Goal: Task Accomplishment & Management: Manage account settings

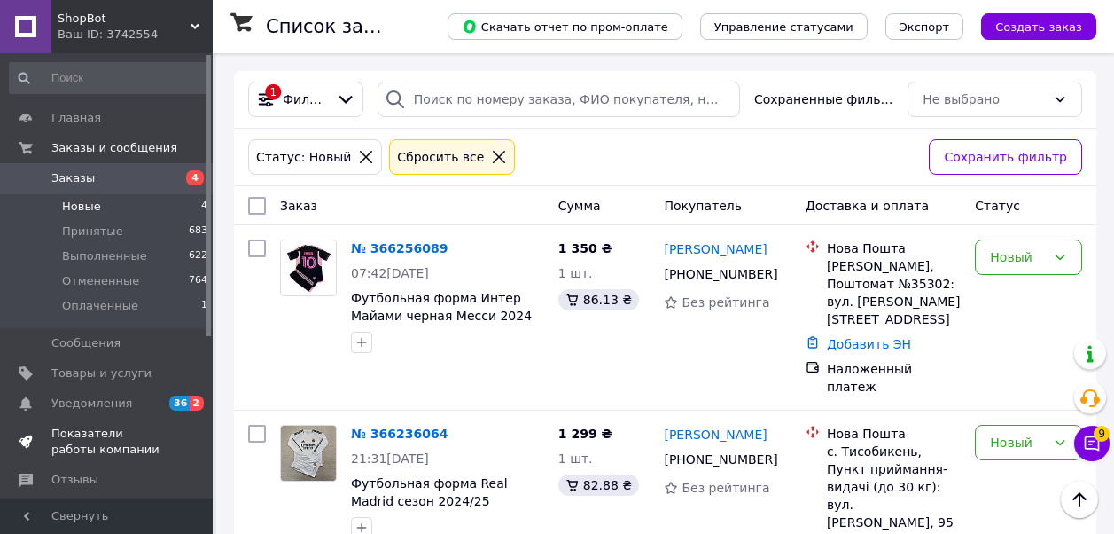
scroll to position [399, 0]
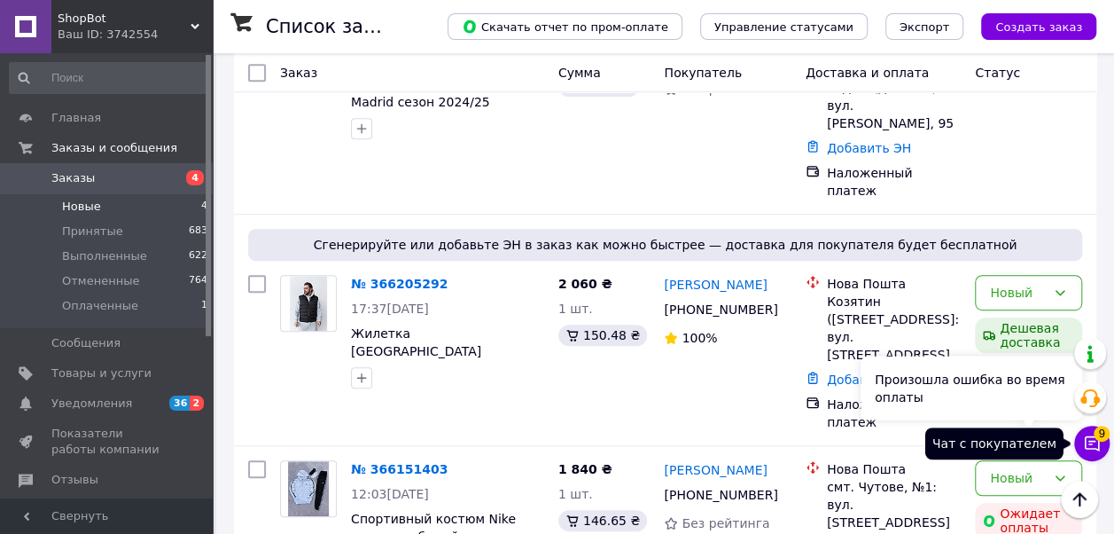
click at [1083, 445] on icon at bounding box center [1092, 443] width 18 height 18
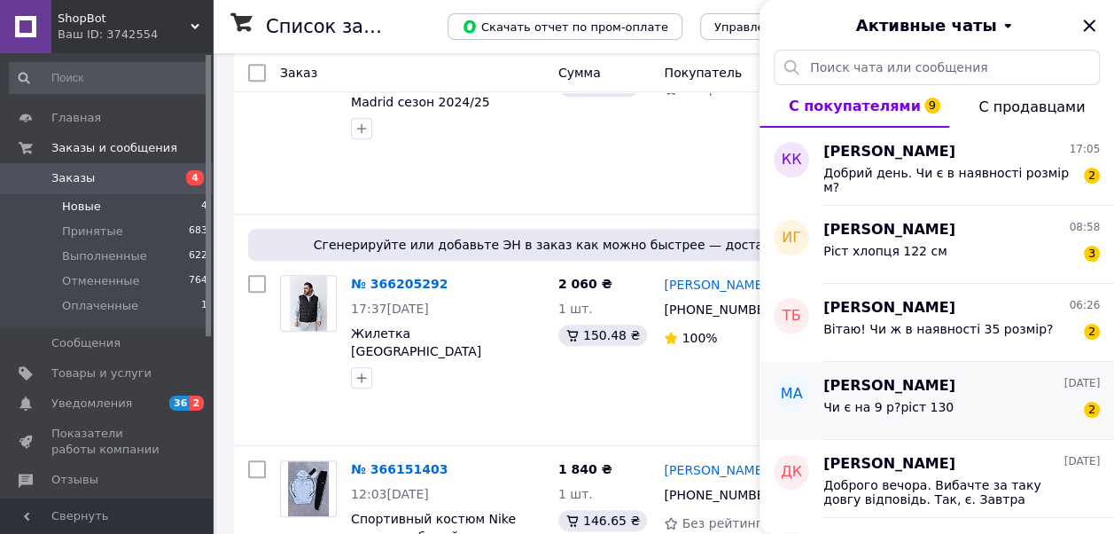
click at [964, 408] on div "Чи є на 9 р?ріст 130 2" at bounding box center [962, 410] width 277 height 28
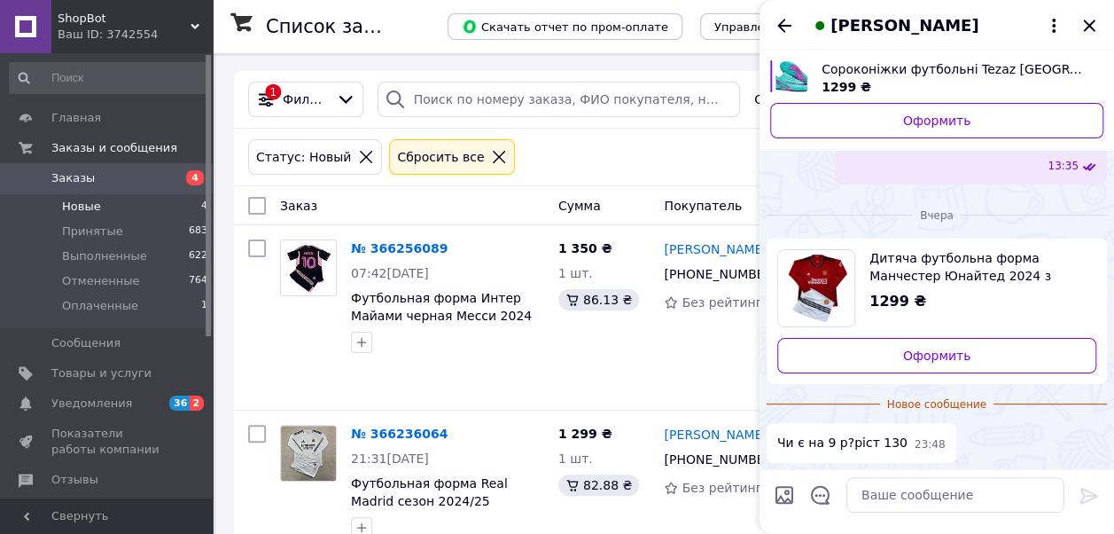
scroll to position [0, 0]
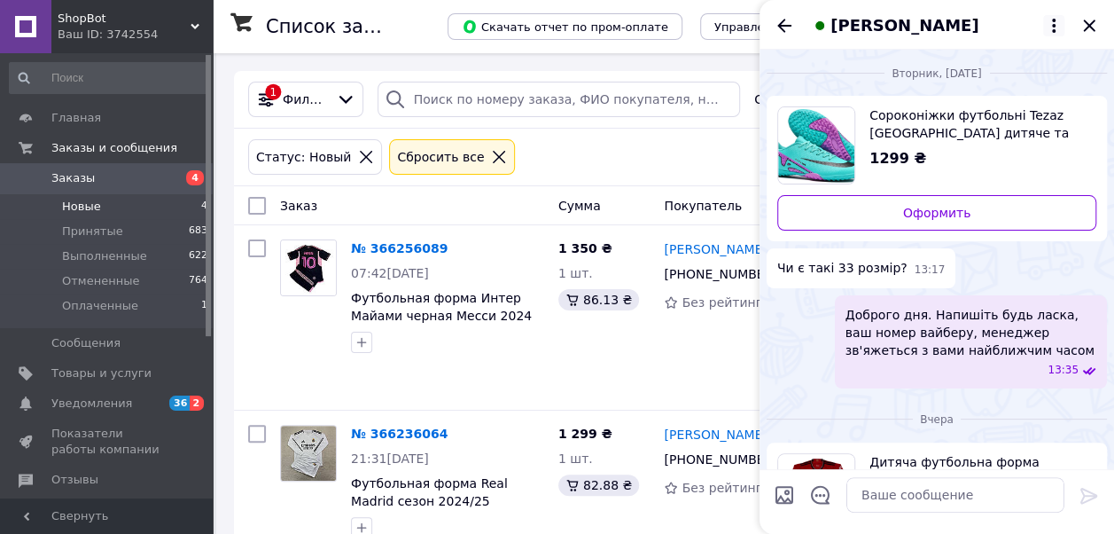
click at [1059, 25] on icon at bounding box center [1054, 25] width 21 height 21
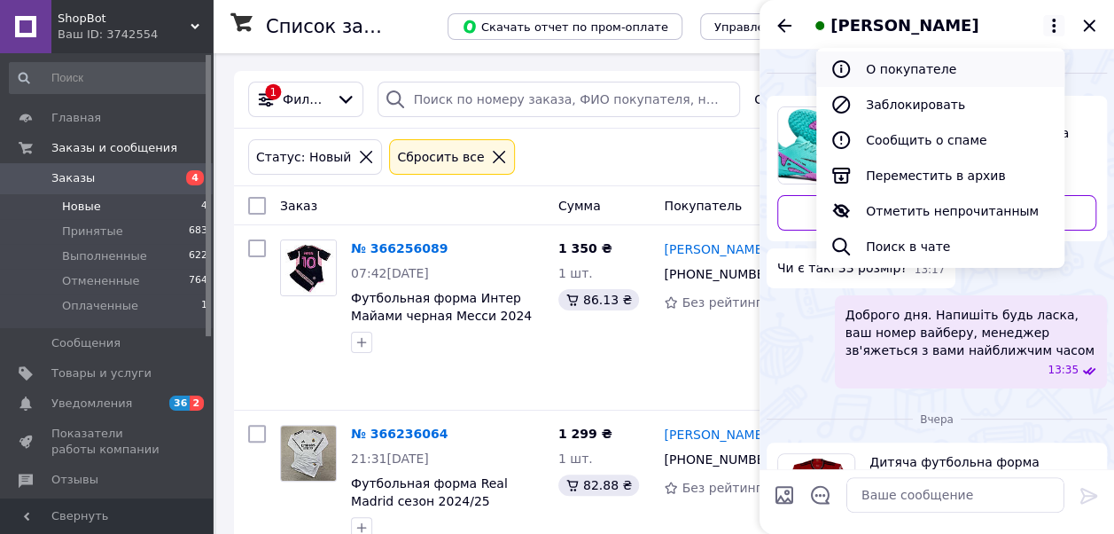
click at [961, 66] on button "О покупателе" at bounding box center [941, 68] width 248 height 35
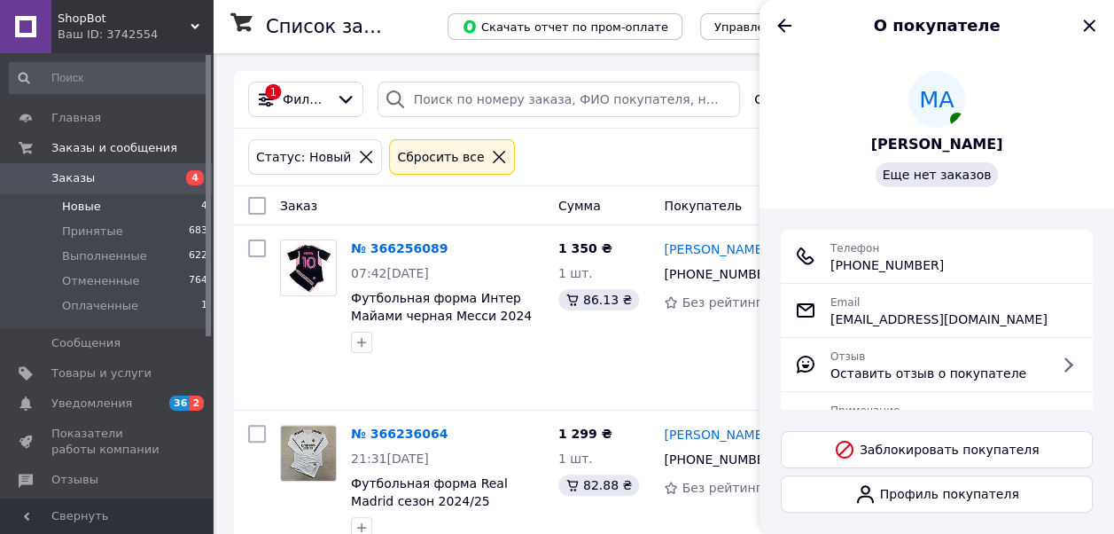
drag, startPoint x: 849, startPoint y: 262, endPoint x: 965, endPoint y: 275, distance: 116.0
click at [965, 275] on div "Телефон +380 (96) 752-10-57" at bounding box center [937, 256] width 312 height 53
copy span "0 (96) 752-10-57"
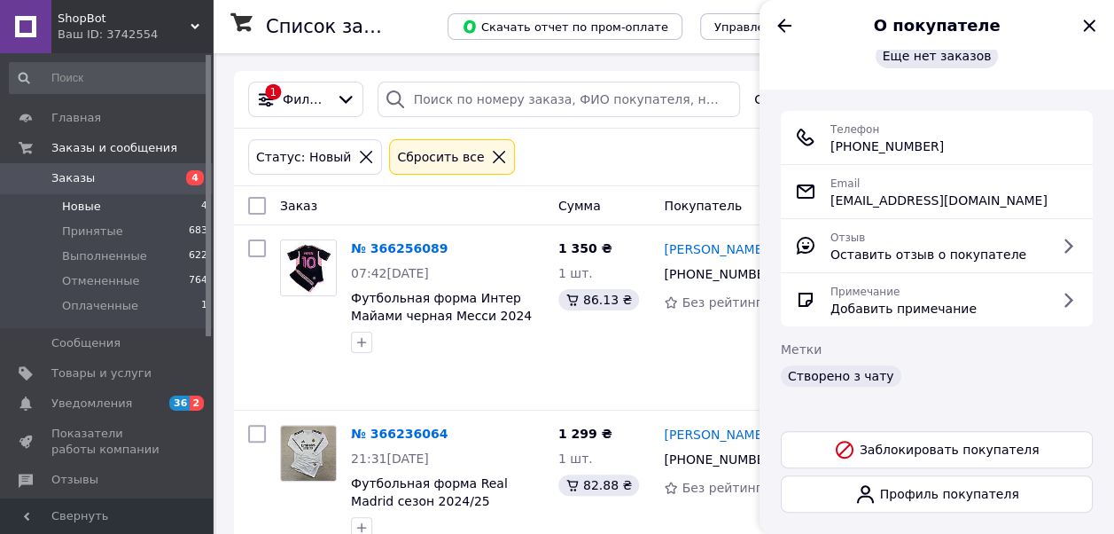
scroll to position [120, 0]
click at [787, 23] on icon "Назад" at bounding box center [784, 25] width 21 height 21
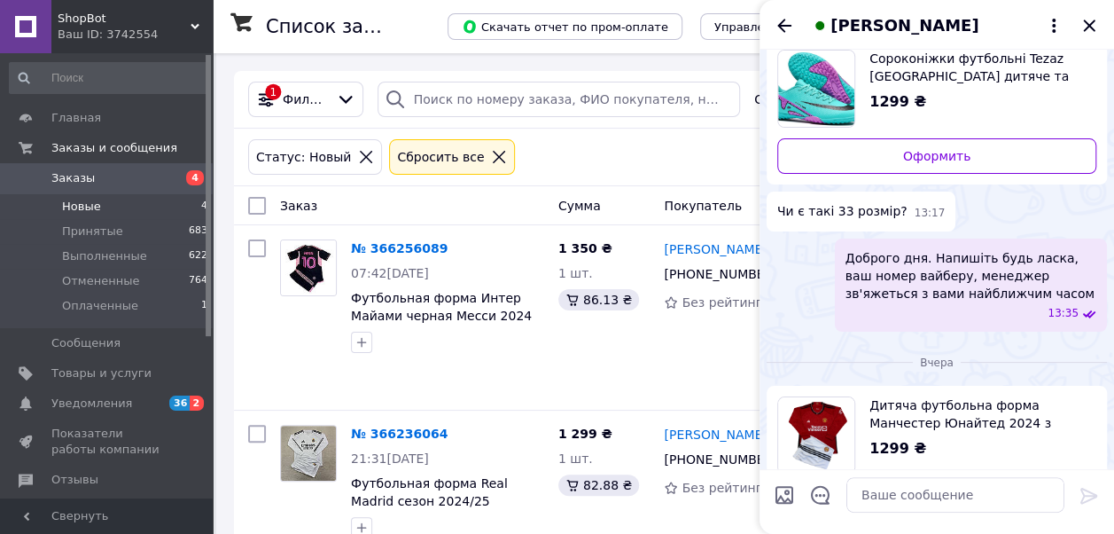
scroll to position [126, 0]
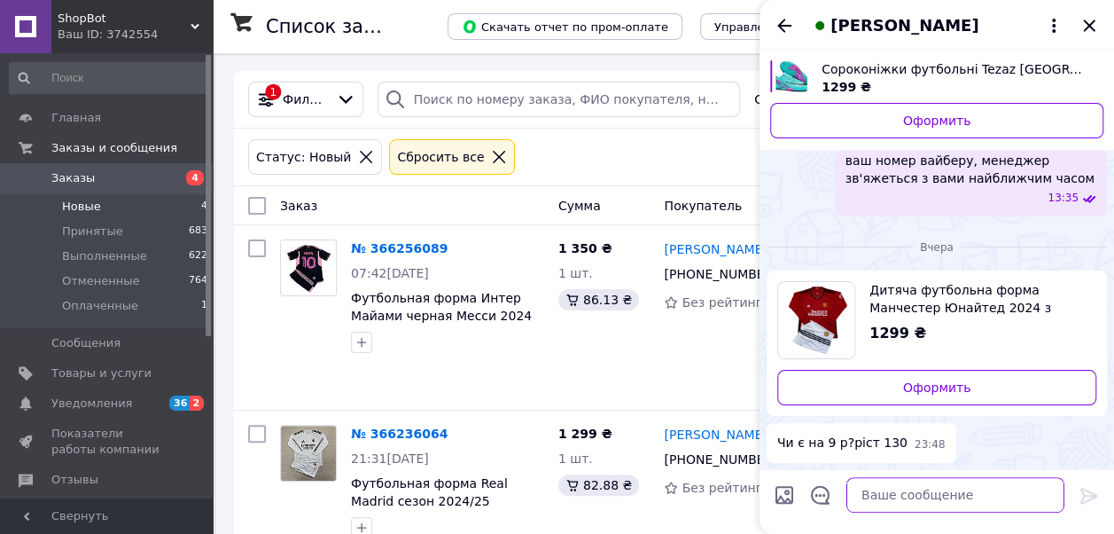
click at [919, 487] on textarea at bounding box center [956, 494] width 218 height 35
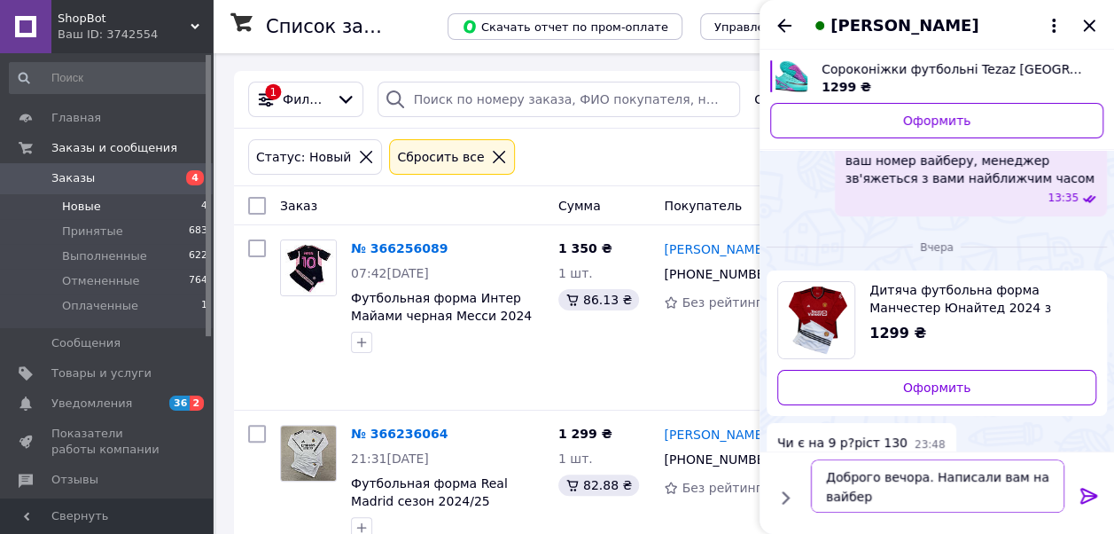
type textarea "Доброго вечора. Написали вам на вайбер"
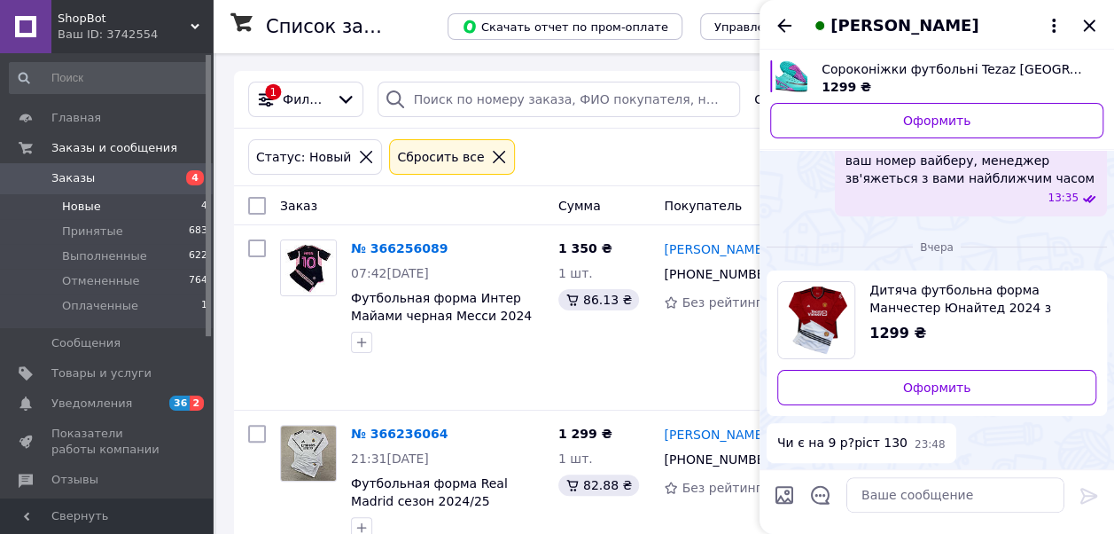
click at [778, 27] on icon "Назад" at bounding box center [784, 25] width 21 height 21
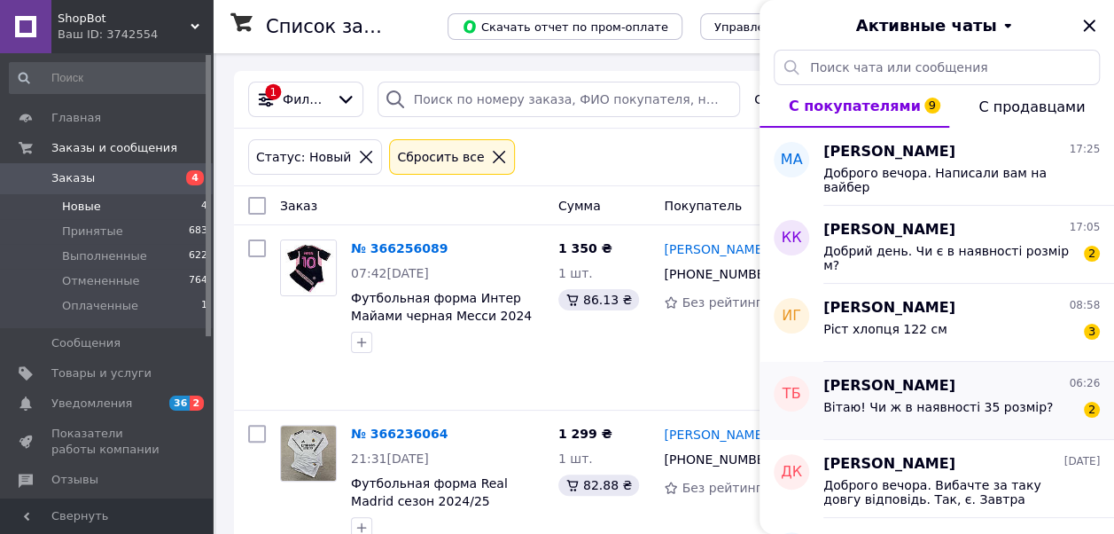
click at [956, 408] on span "Вітаю! Чи ж в наявності 35 розмір?" at bounding box center [939, 407] width 230 height 14
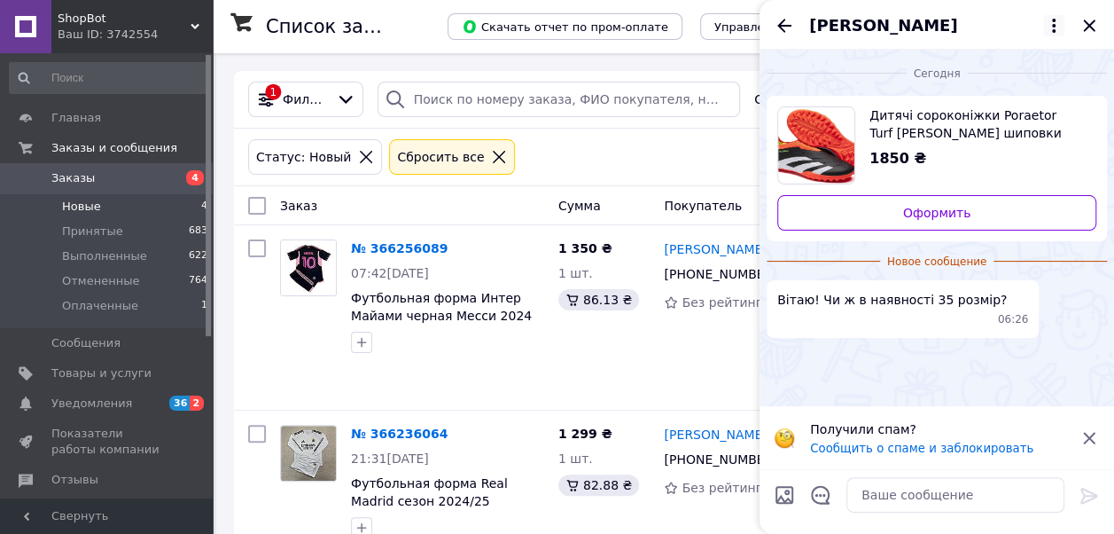
click at [1050, 27] on icon at bounding box center [1054, 25] width 21 height 21
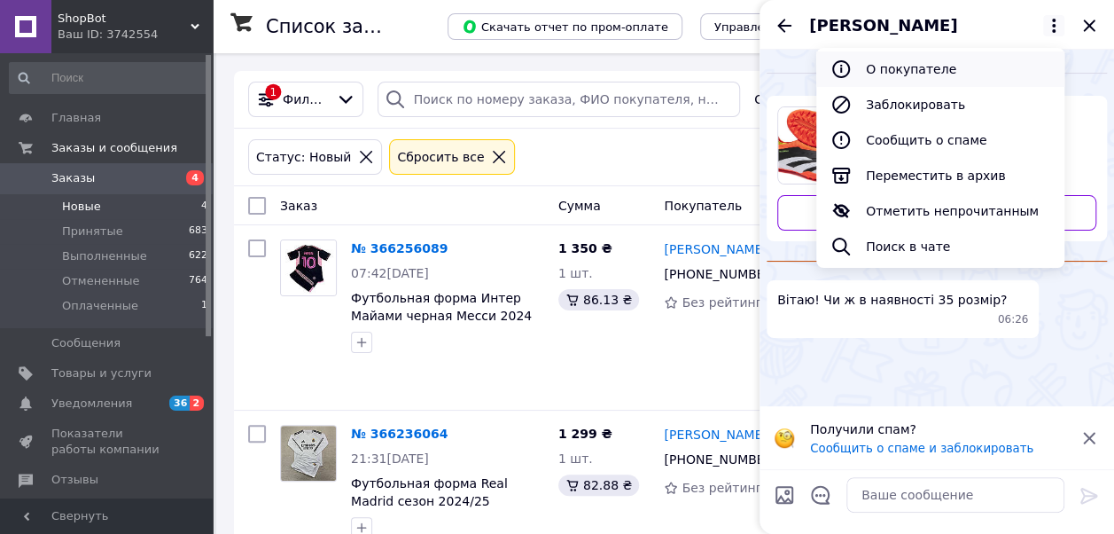
click at [867, 65] on button "О покупателе" at bounding box center [941, 68] width 248 height 35
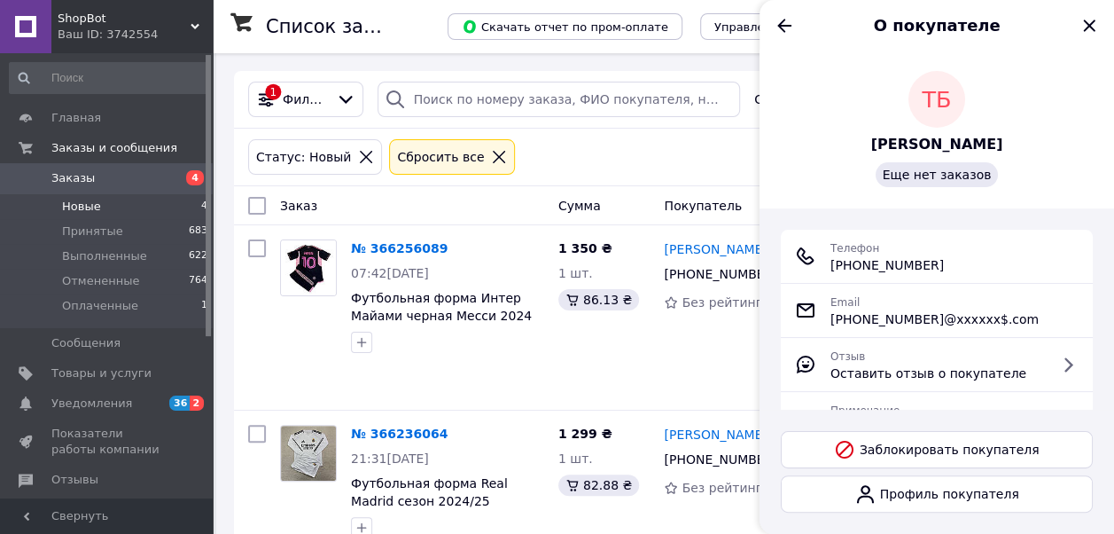
drag, startPoint x: 852, startPoint y: 264, endPoint x: 1005, endPoint y: 257, distance: 153.5
click at [1005, 257] on div "Телефон +380 (96) 033-41-49" at bounding box center [937, 255] width 284 height 35
copy span "0 (96) 033-41-49"
click at [791, 24] on icon "Назад" at bounding box center [784, 25] width 21 height 21
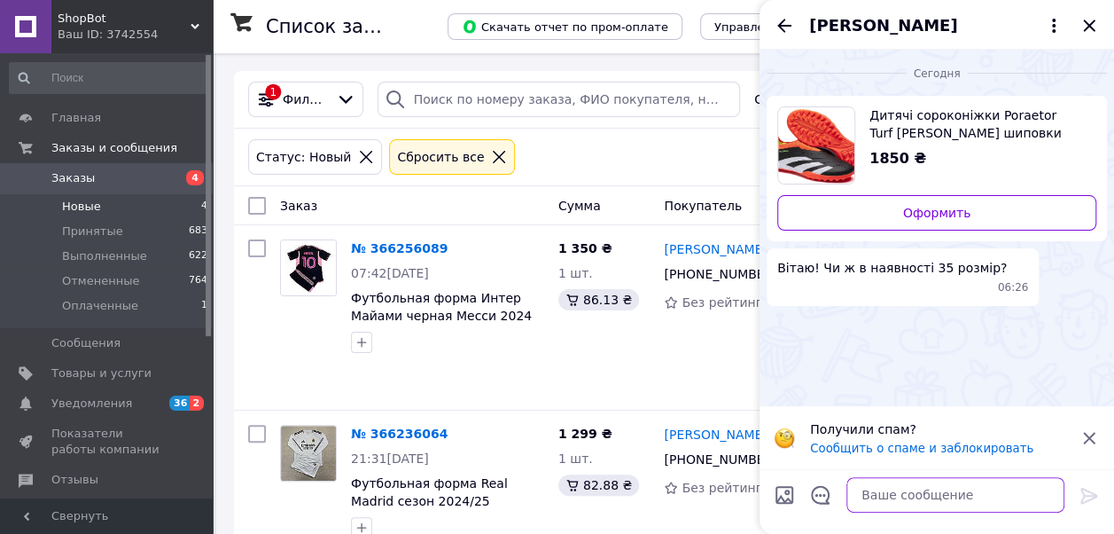
click at [856, 490] on textarea at bounding box center [956, 494] width 218 height 35
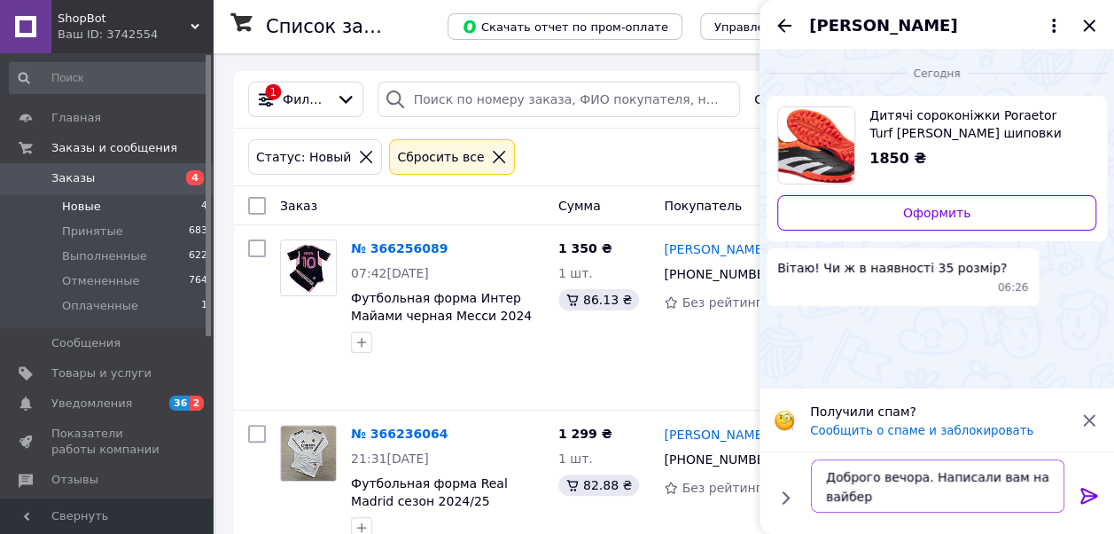
type textarea "Доброго вечора. Написали вам на вайбер"
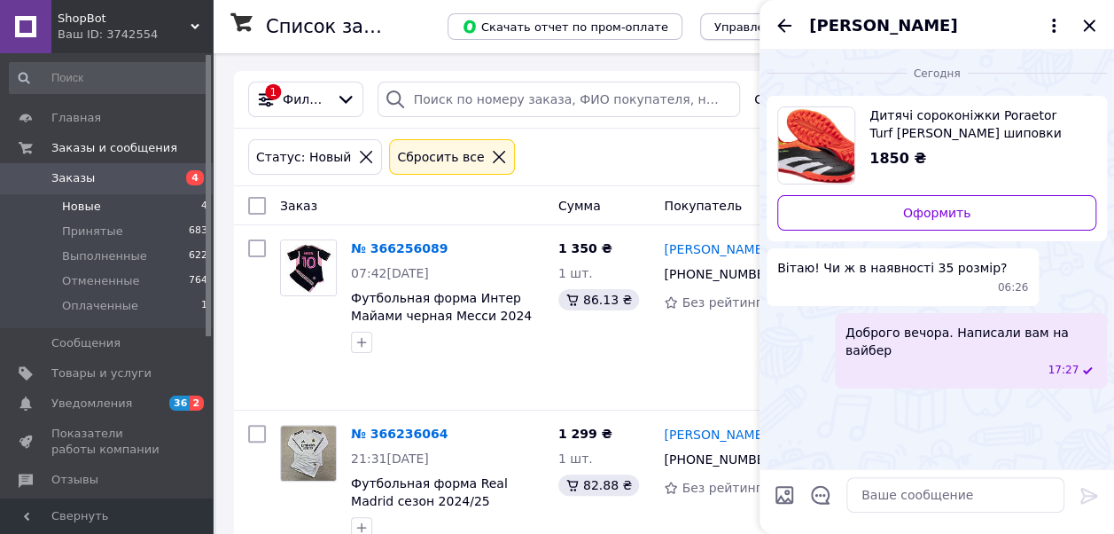
drag, startPoint x: 780, startPoint y: 25, endPoint x: 753, endPoint y: 37, distance: 30.2
click at [780, 25] on icon "Назад" at bounding box center [785, 25] width 14 height 13
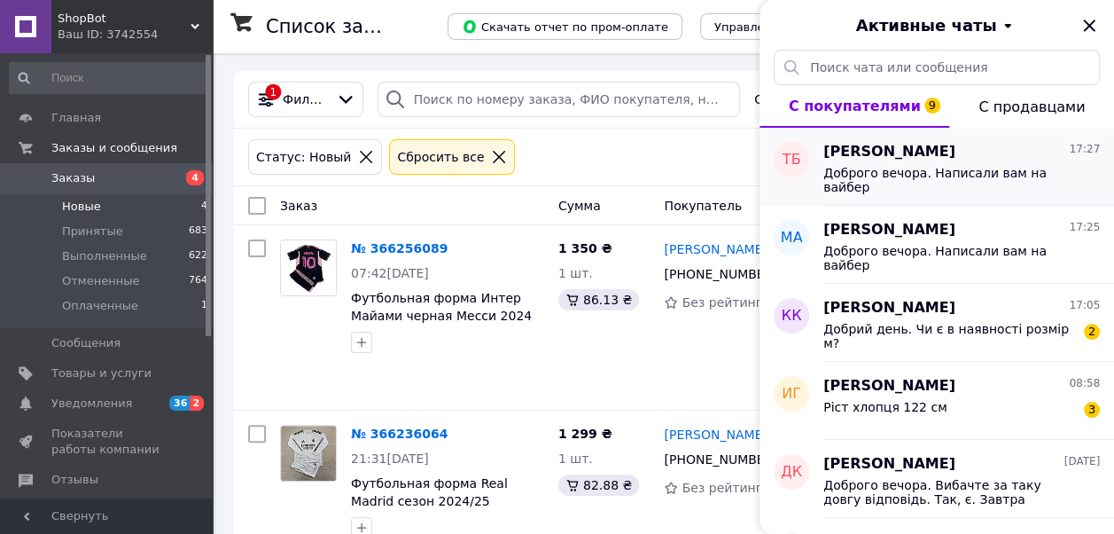
click at [933, 162] on div "Доброго вечора. Написали вам на вайбер" at bounding box center [962, 178] width 277 height 32
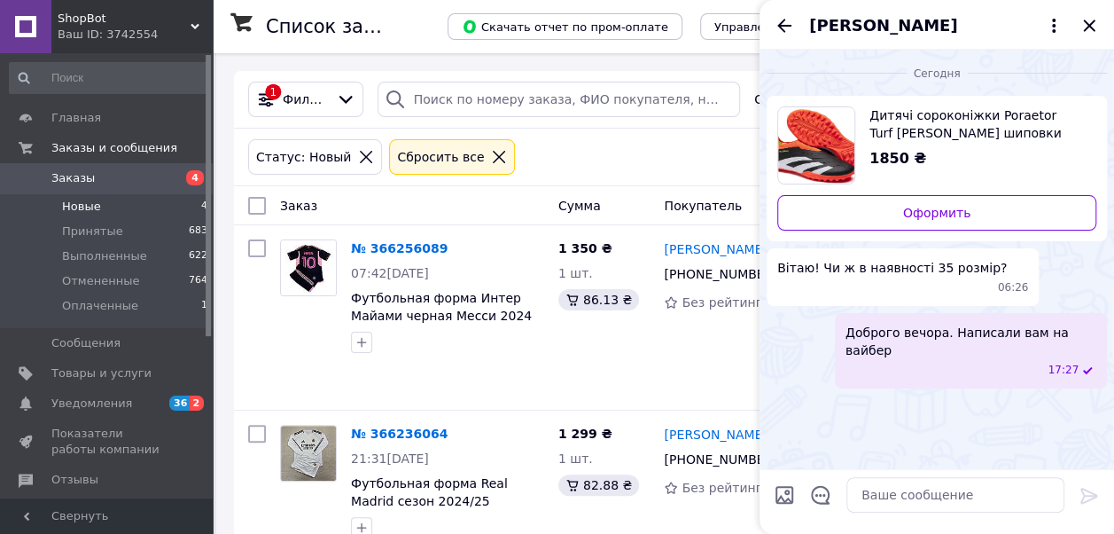
click at [967, 140] on div "Дитячі сороконіжки Poraetor Turf Ground стоноги шиповки підліткове футбольне вз…" at bounding box center [976, 137] width 241 height 63
click at [784, 27] on icon "Назад" at bounding box center [784, 25] width 21 height 21
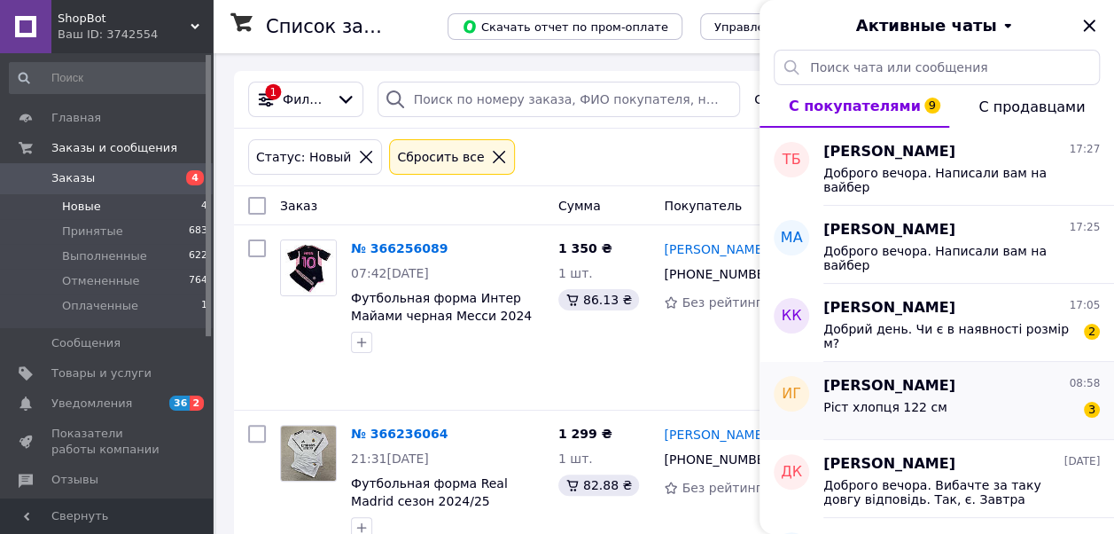
click at [947, 404] on div "Ріст хлопця 122 см 3" at bounding box center [962, 410] width 277 height 28
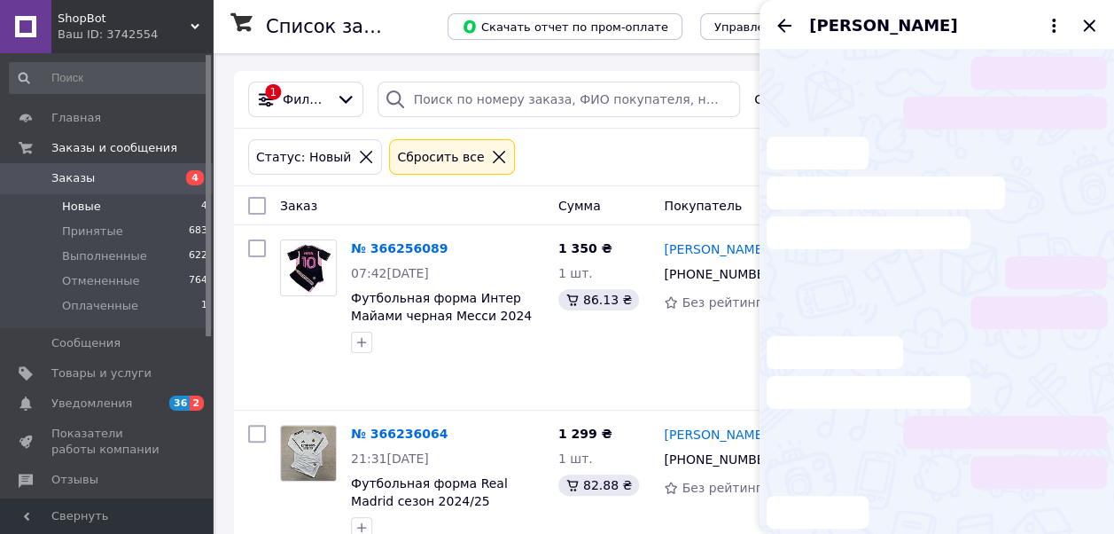
scroll to position [87, 0]
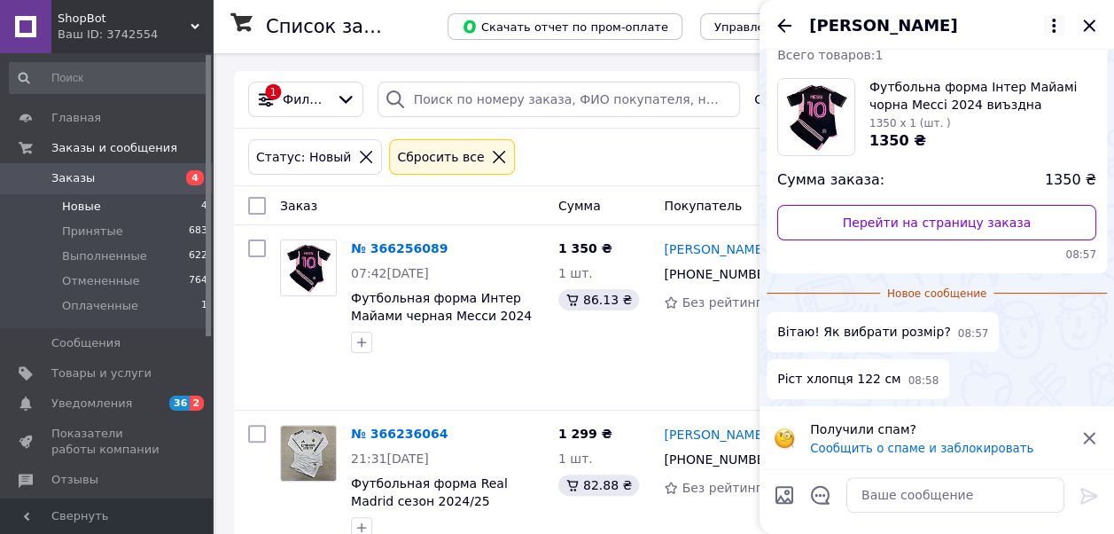
click at [1053, 27] on icon at bounding box center [1054, 26] width 4 height 14
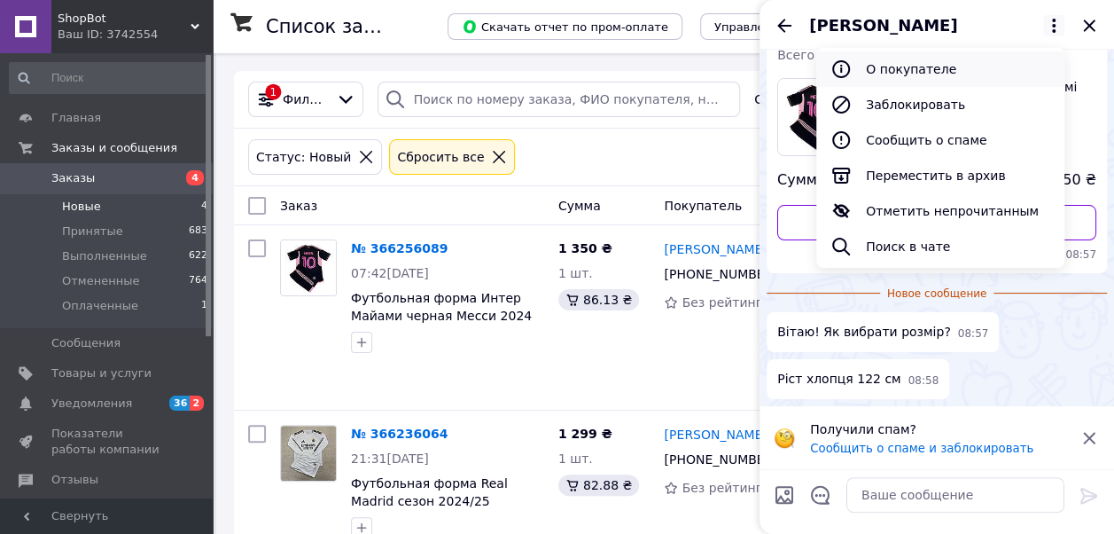
click at [953, 65] on button "О покупателе" at bounding box center [941, 68] width 248 height 35
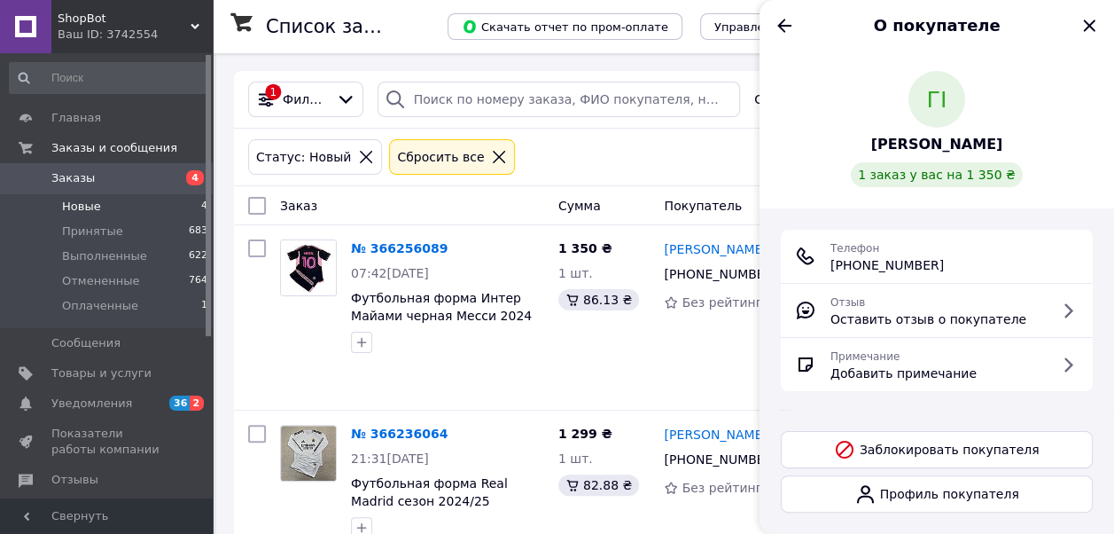
drag, startPoint x: 853, startPoint y: 264, endPoint x: 946, endPoint y: 271, distance: 93.4
click at [946, 271] on div "Телефон +380 (96) 603-81-93" at bounding box center [937, 255] width 284 height 35
copy span "0 (96) 603-81-93"
click at [777, 16] on icon "Назад" at bounding box center [784, 25] width 21 height 21
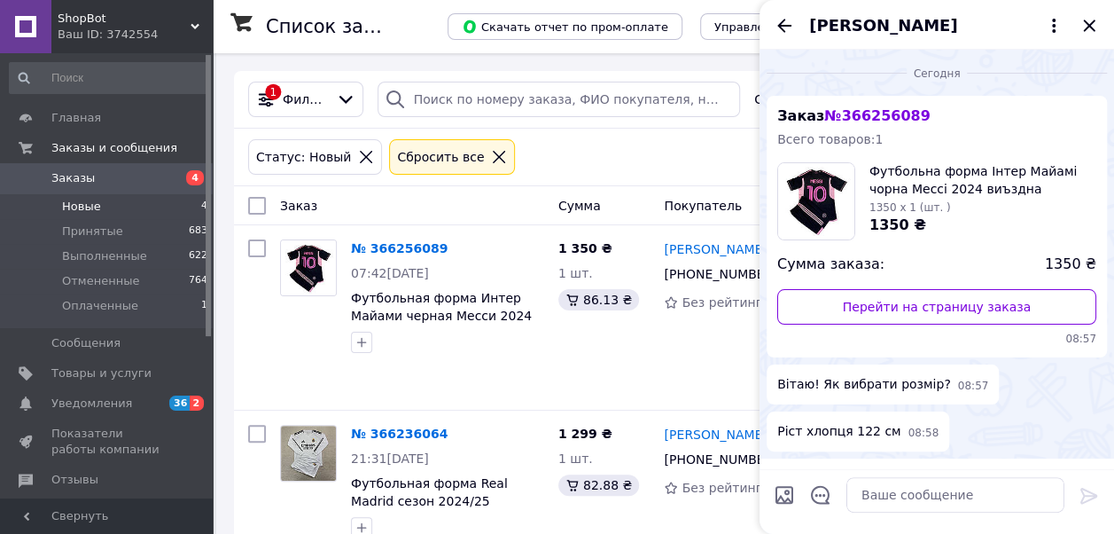
scroll to position [55, 0]
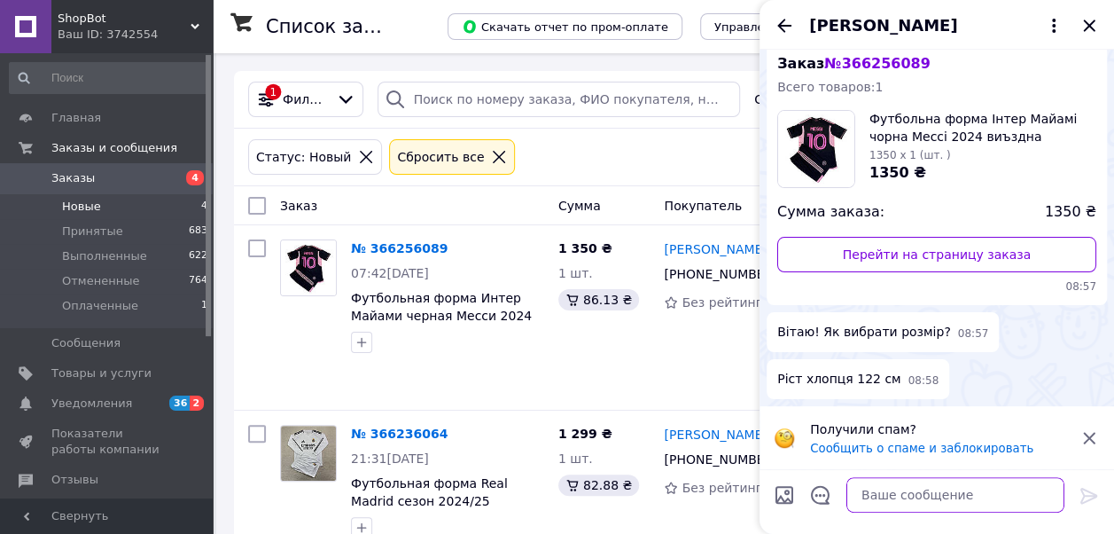
click at [926, 497] on textarea at bounding box center [956, 494] width 218 height 35
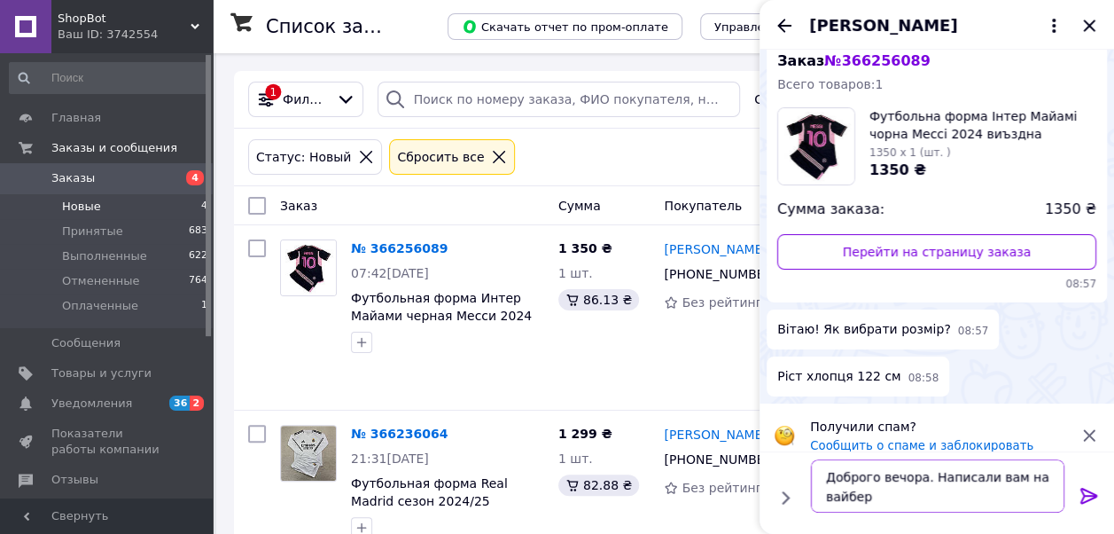
type textarea "Доброго вечора. Написали вам на вайбер"
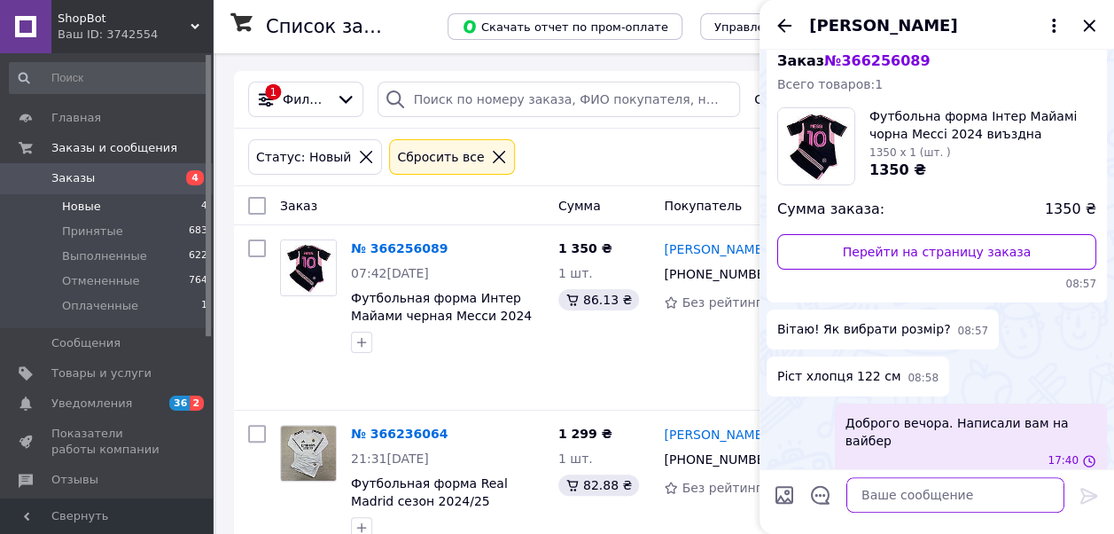
scroll to position [53, 0]
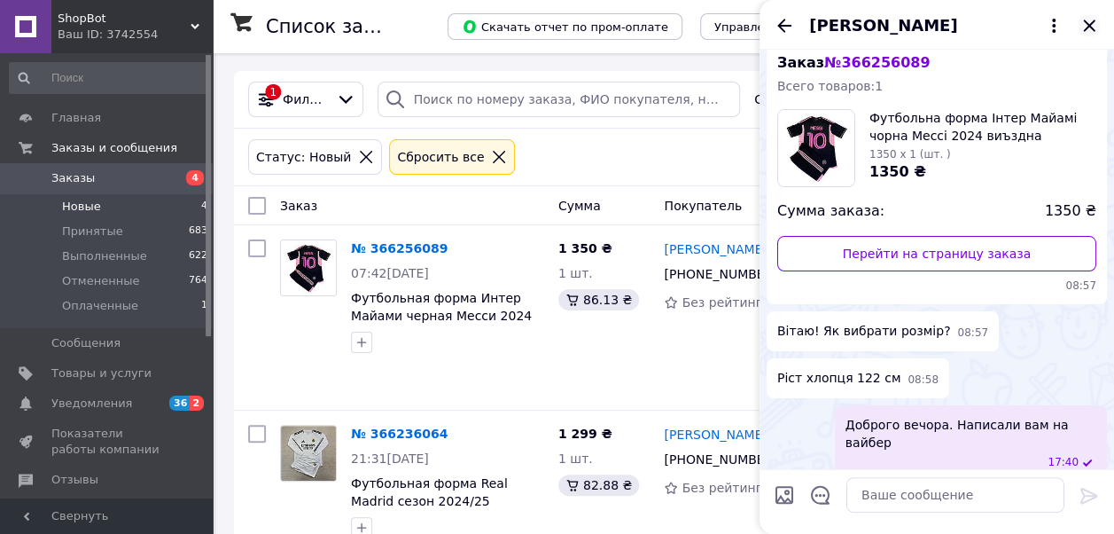
click at [1091, 33] on icon "Закрыть" at bounding box center [1089, 25] width 21 height 21
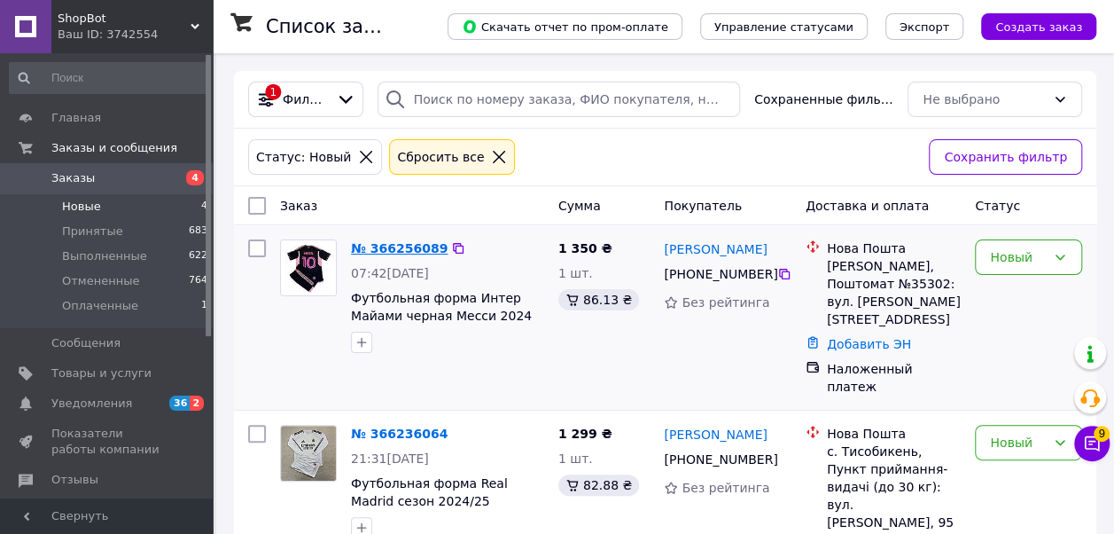
click at [403, 253] on link "№ 366256089" at bounding box center [399, 248] width 97 height 14
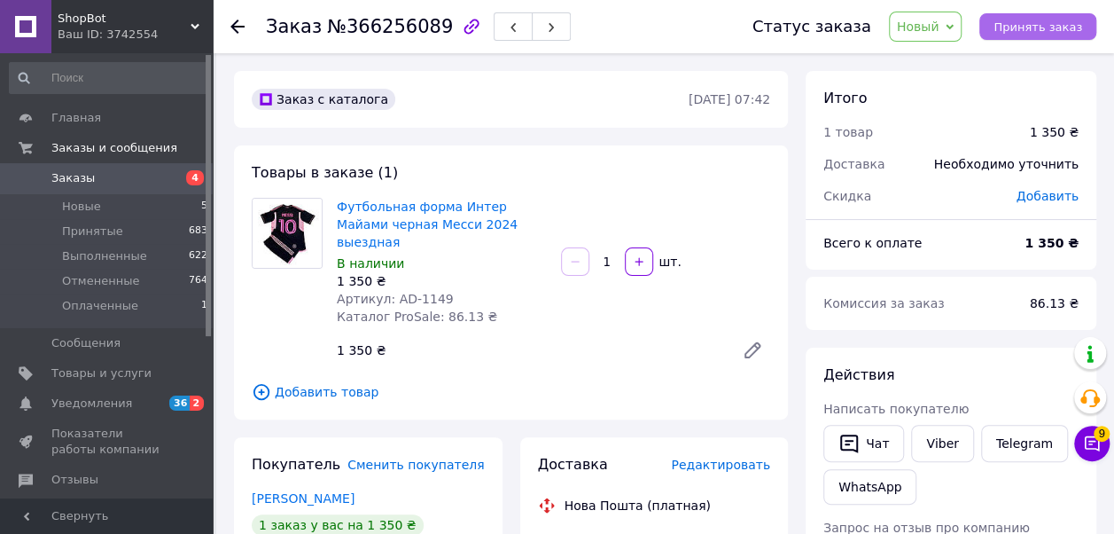
click at [1038, 28] on span "Принять заказ" at bounding box center [1038, 26] width 89 height 13
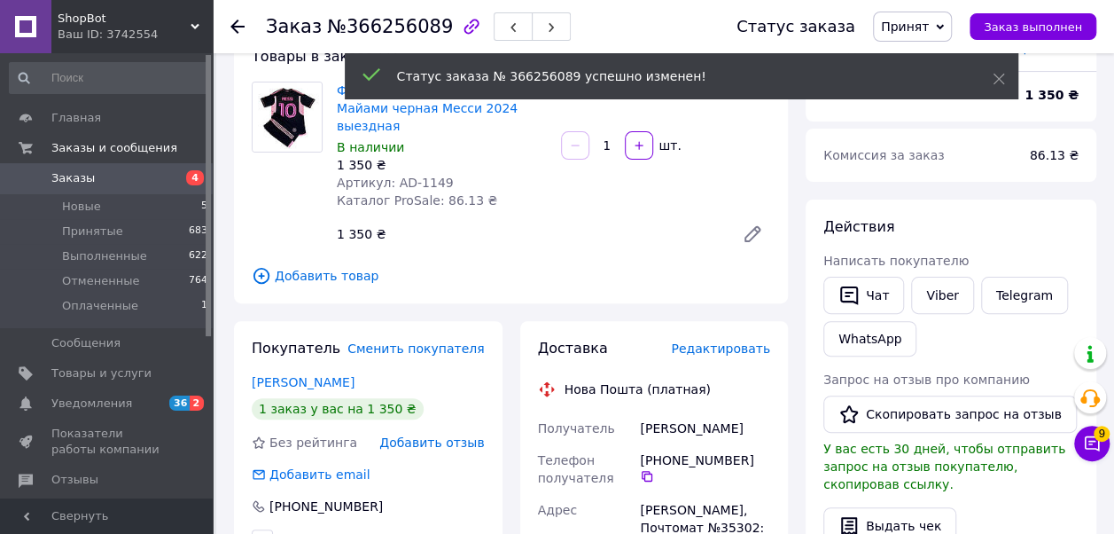
scroll to position [89, 0]
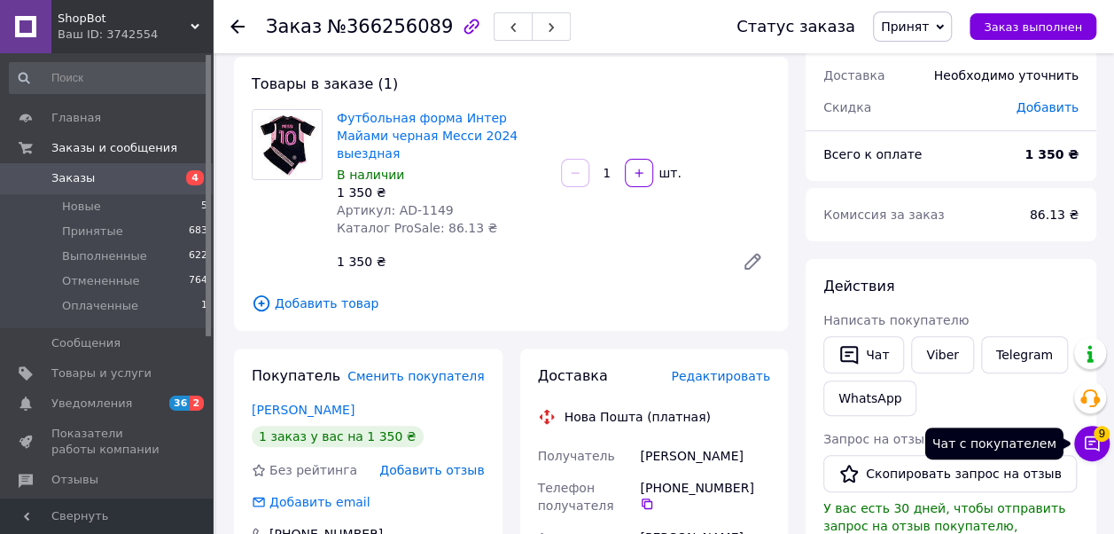
drag, startPoint x: 1087, startPoint y: 444, endPoint x: 1059, endPoint y: 440, distance: 28.7
click at [1087, 444] on icon at bounding box center [1092, 443] width 18 height 18
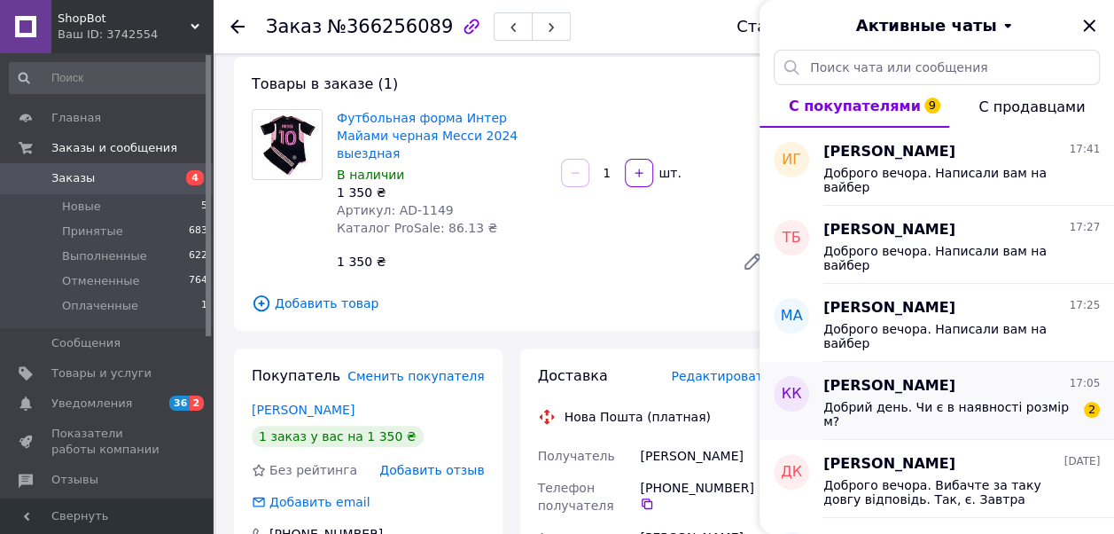
click at [913, 415] on div "Добрий день. Чи є в наявності розмір м?" at bounding box center [950, 414] width 252 height 28
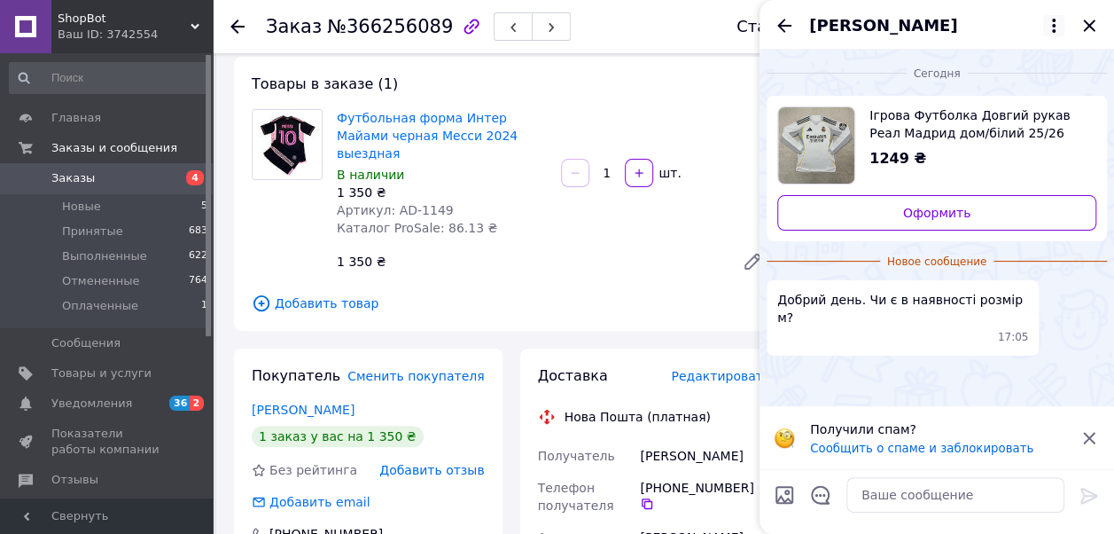
click at [1047, 21] on icon at bounding box center [1054, 25] width 21 height 21
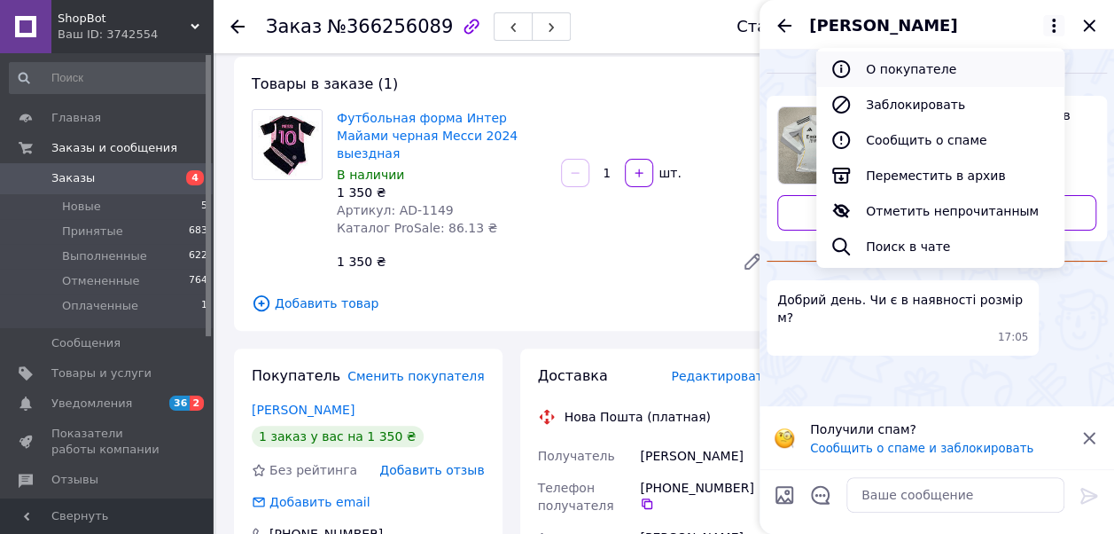
click at [926, 69] on button "О покупателе" at bounding box center [941, 68] width 248 height 35
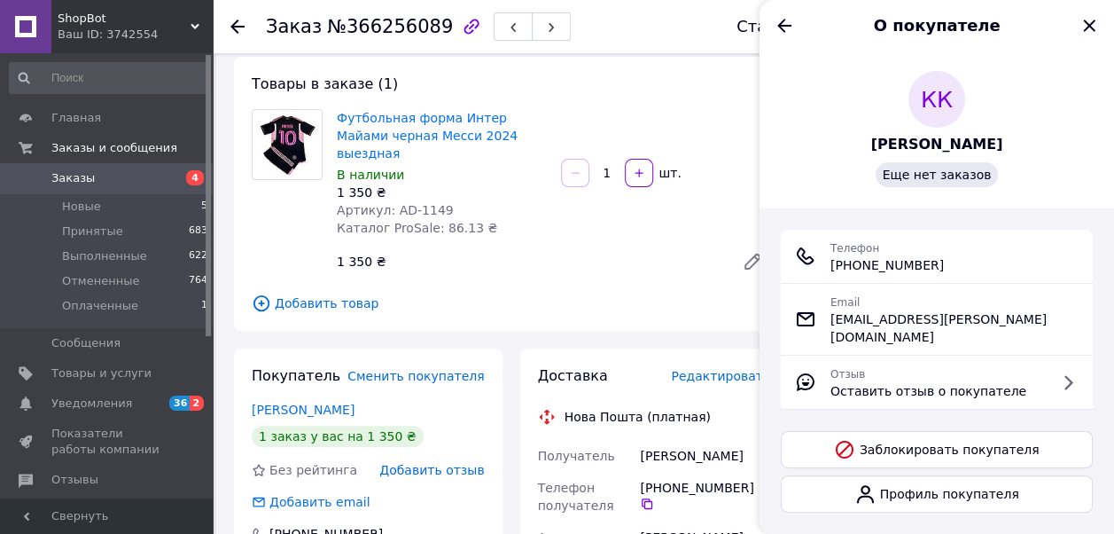
drag, startPoint x: 850, startPoint y: 262, endPoint x: 982, endPoint y: 257, distance: 132.2
click at [982, 257] on div "Телефон +380 (50) 388-88-84" at bounding box center [937, 255] width 284 height 35
copy span "0 (50) 388-88-84"
click at [783, 27] on icon "Назад" at bounding box center [784, 25] width 21 height 21
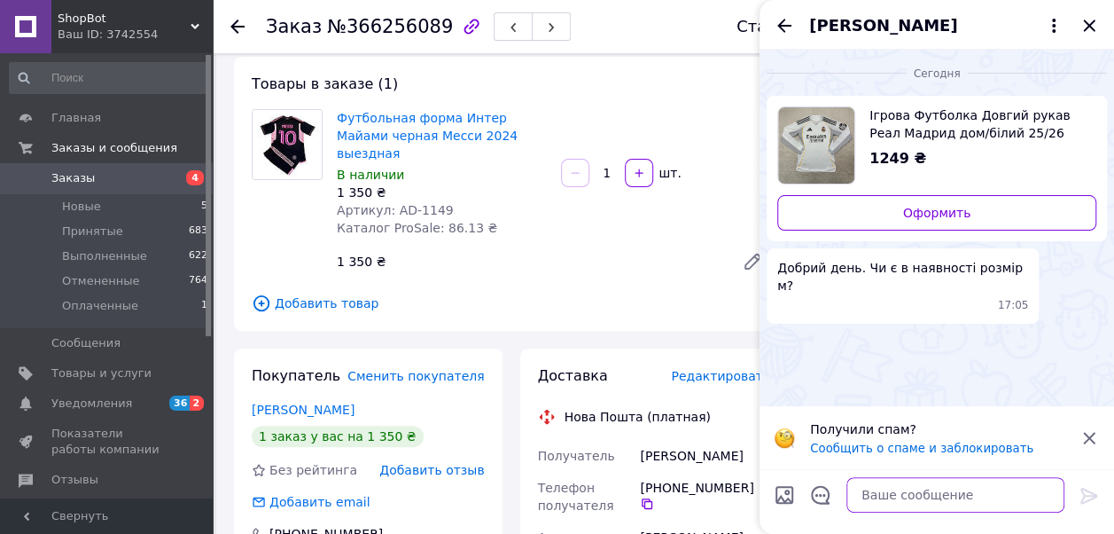
click at [932, 498] on textarea at bounding box center [956, 494] width 218 height 35
type textarea "Н"
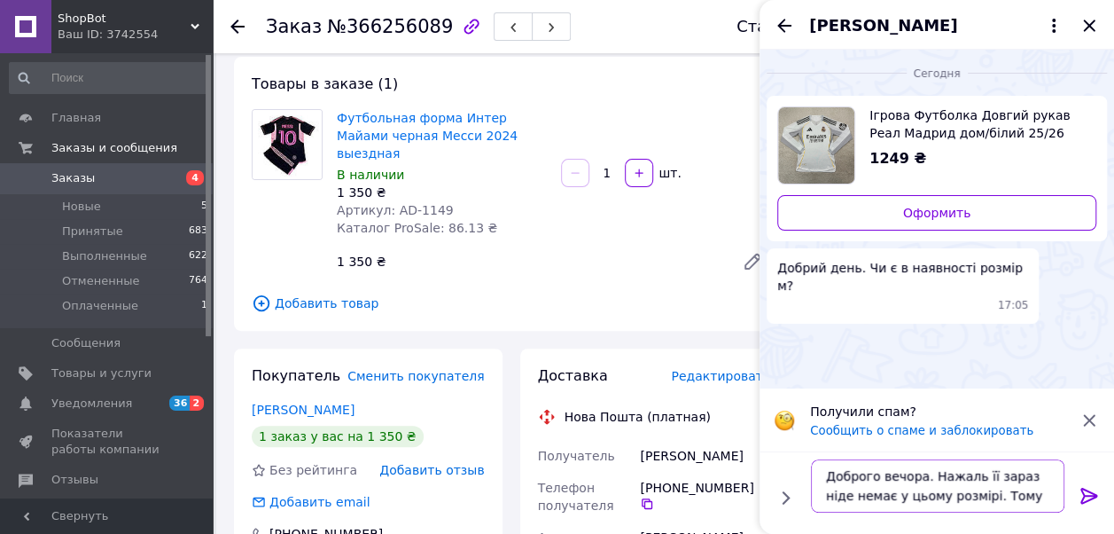
scroll to position [1, 0]
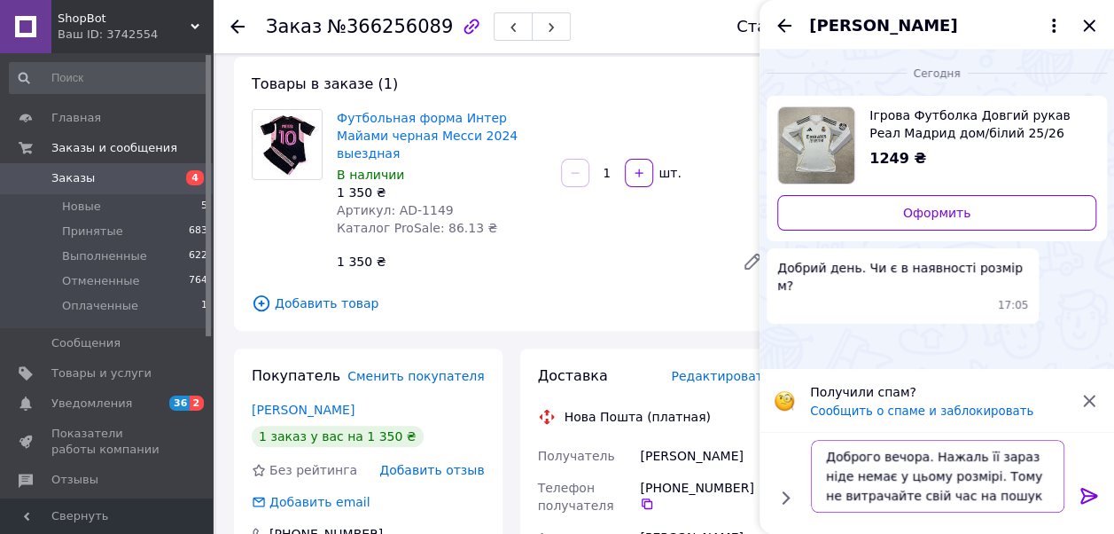
type textarea "Доброго вечора. Нажаль її зараз ніде немає у цьому розмірі. Тому не витрачайте …"
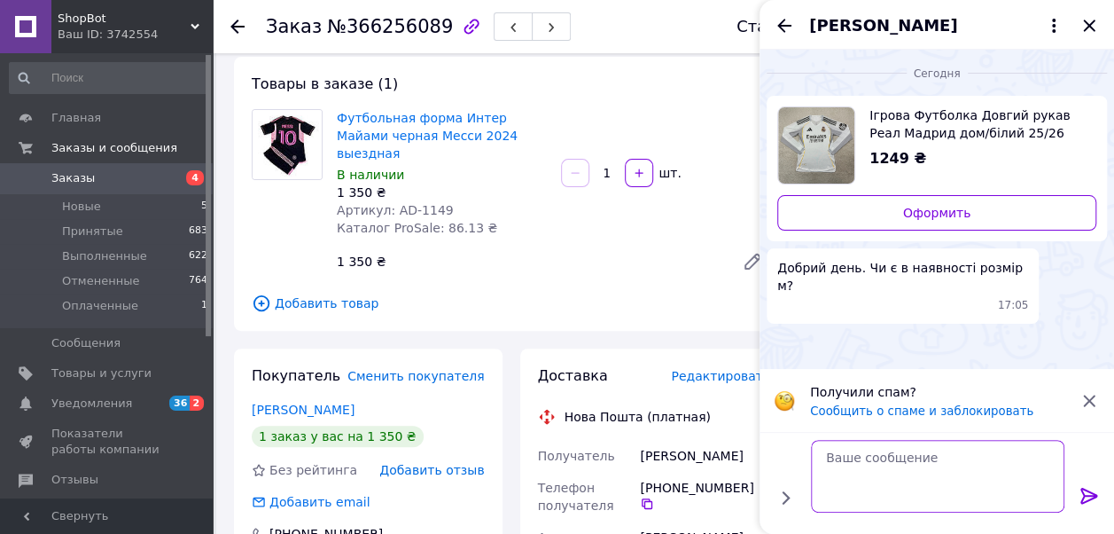
scroll to position [0, 0]
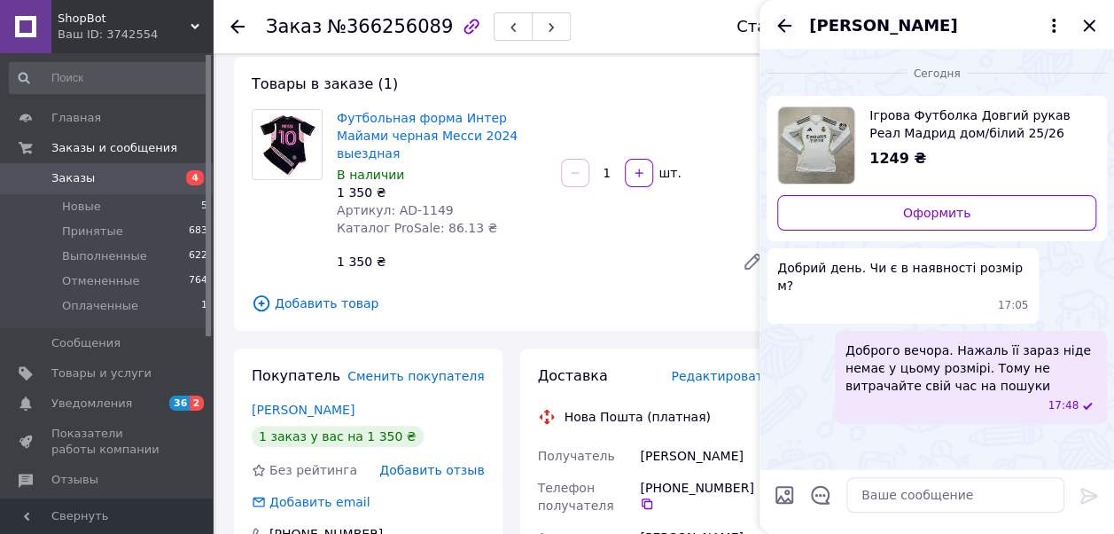
click at [782, 21] on icon "Назад" at bounding box center [785, 25] width 14 height 13
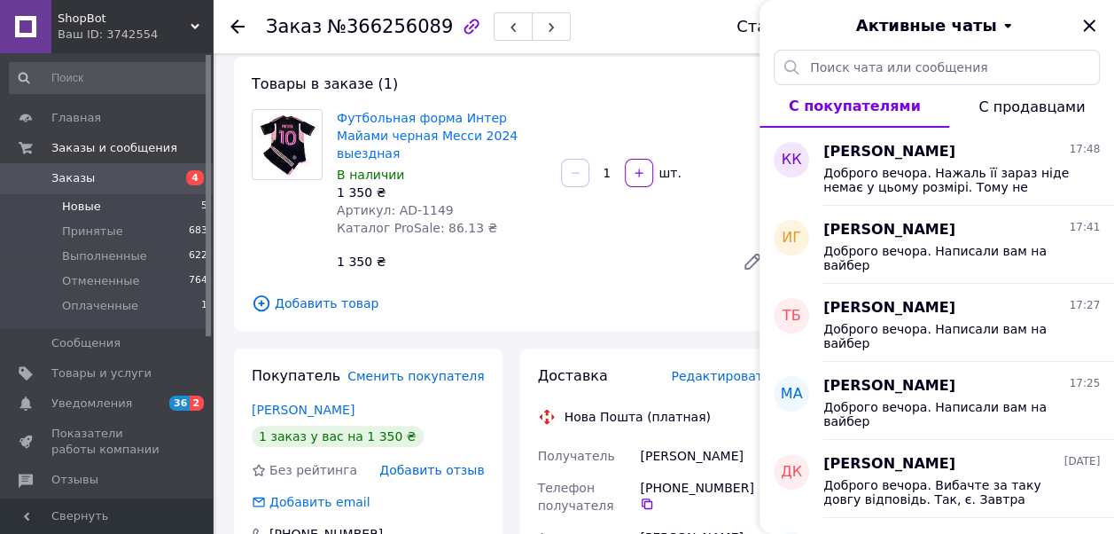
click at [137, 199] on li "Новые 5" at bounding box center [109, 206] width 218 height 25
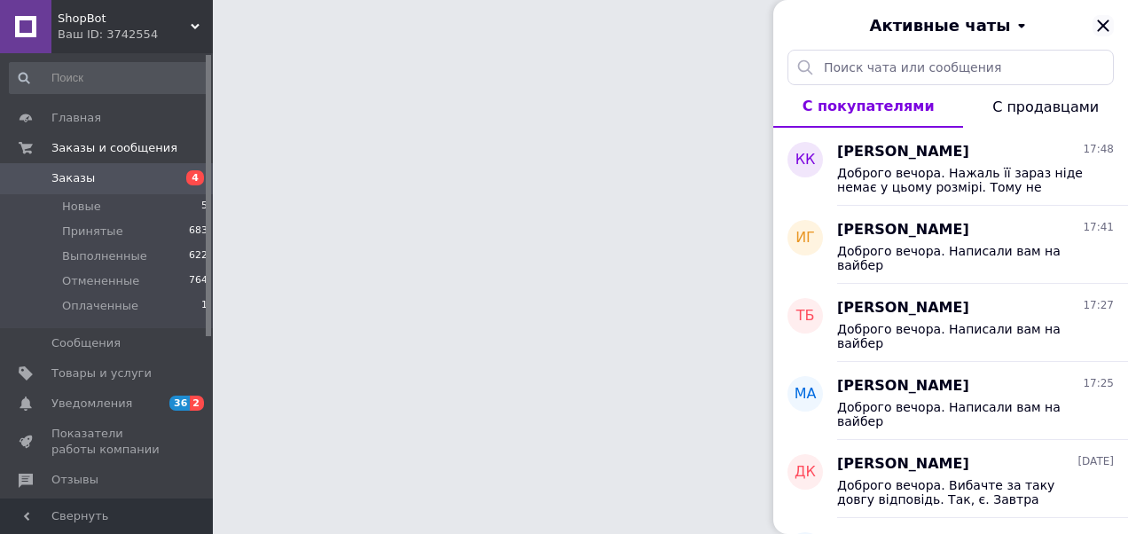
click at [1106, 20] on icon "Закрыть" at bounding box center [1102, 25] width 21 height 21
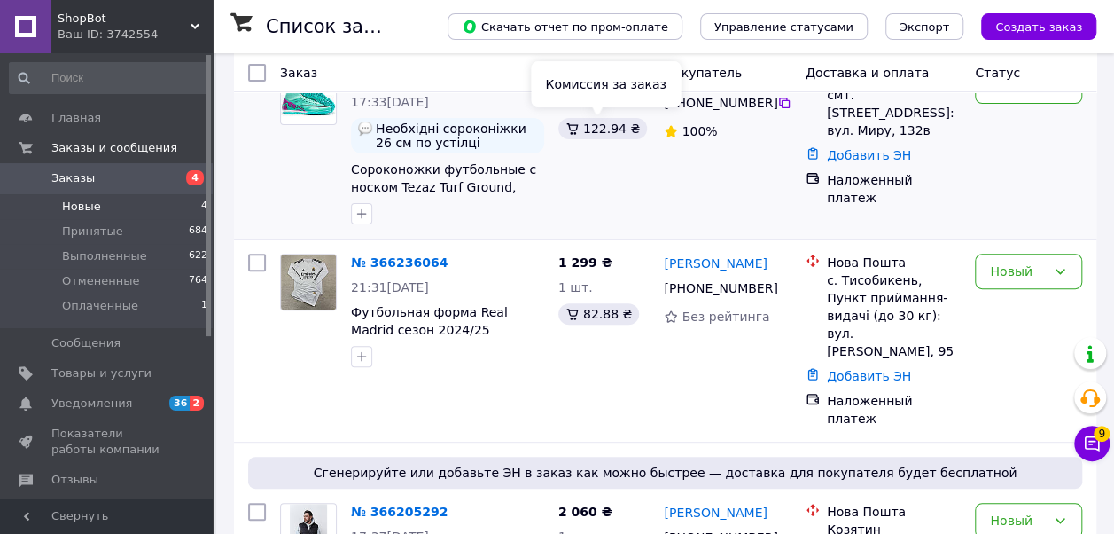
scroll to position [177, 0]
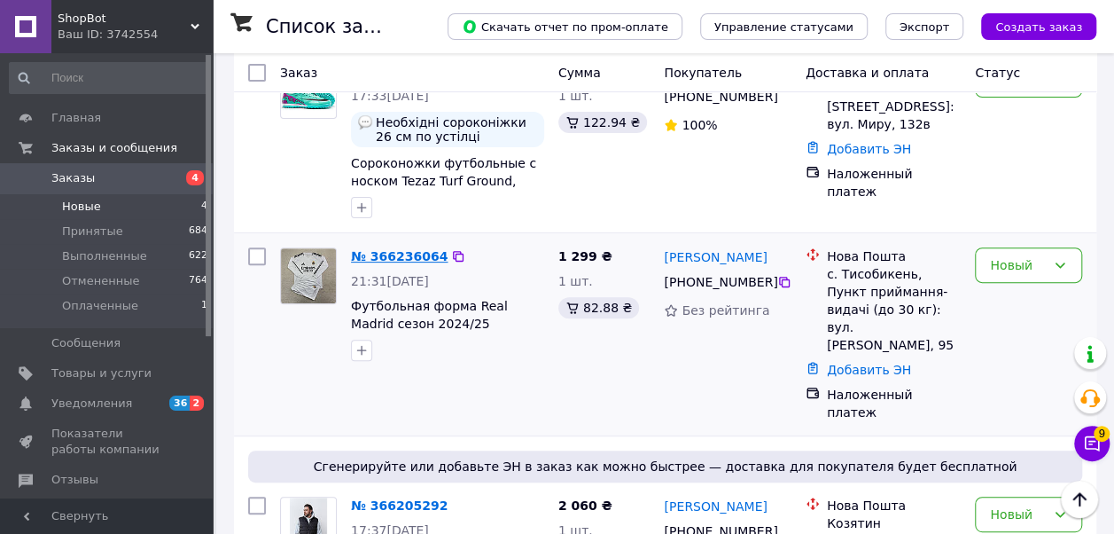
click at [414, 250] on link "№ 366236064" at bounding box center [399, 256] width 97 height 14
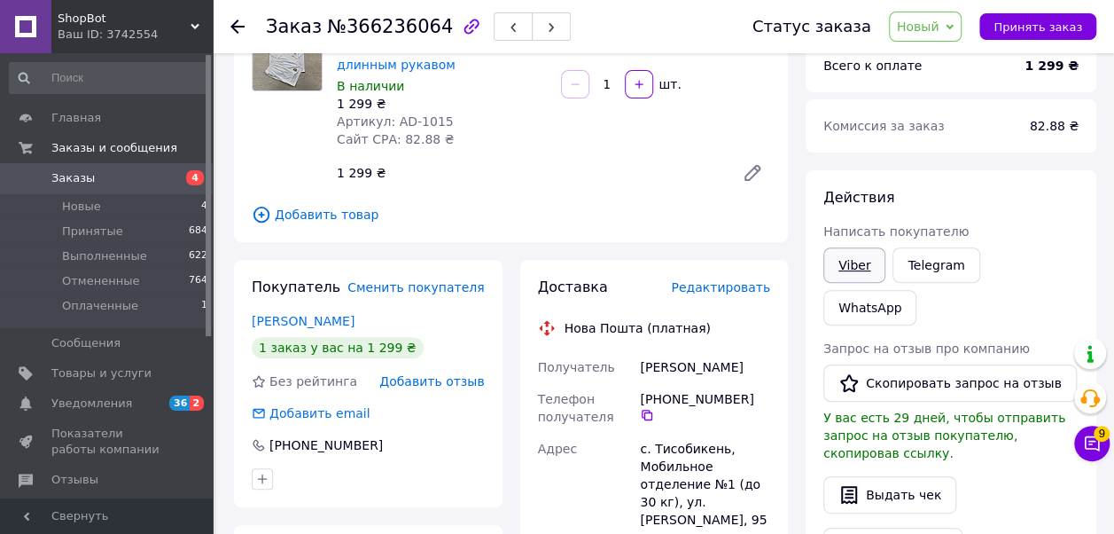
click at [842, 256] on link "Viber" at bounding box center [855, 264] width 62 height 35
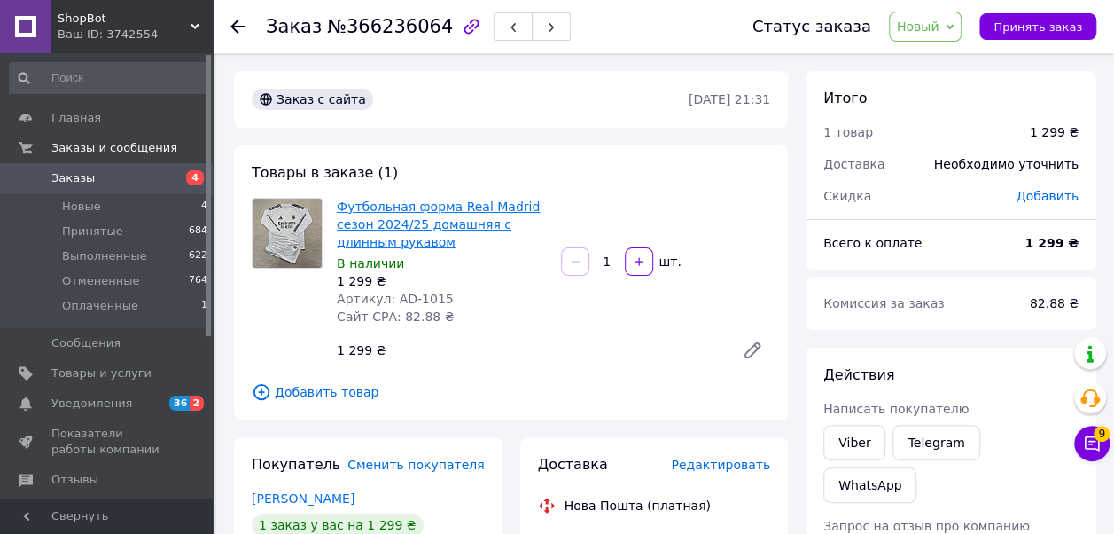
click at [404, 210] on link "Футбольная форма Real Madrid сезон 2024/25 домашняя с длинным рукавом" at bounding box center [438, 224] width 203 height 50
click at [1095, 440] on icon at bounding box center [1092, 443] width 18 height 18
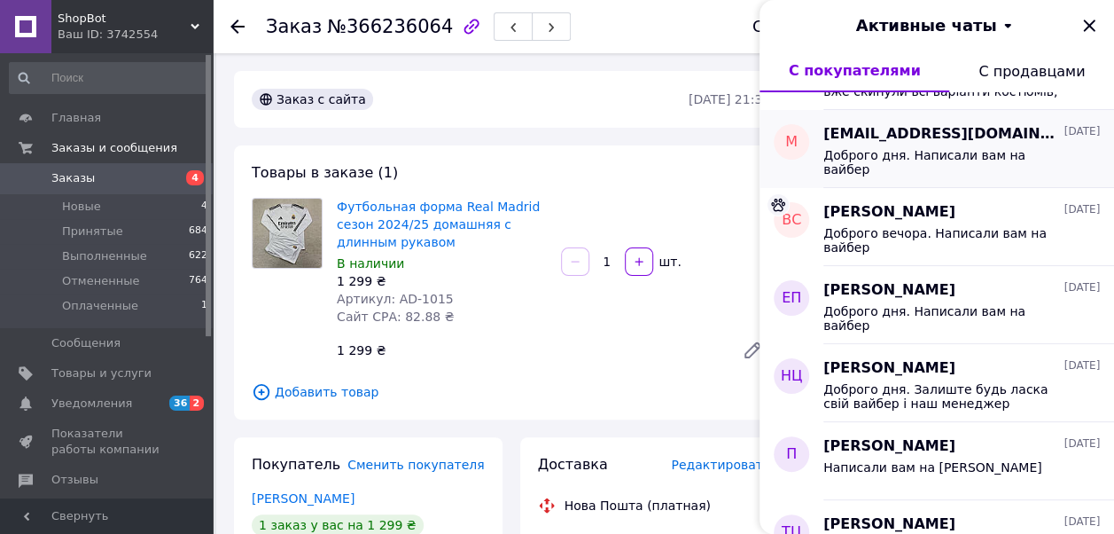
scroll to position [621, 0]
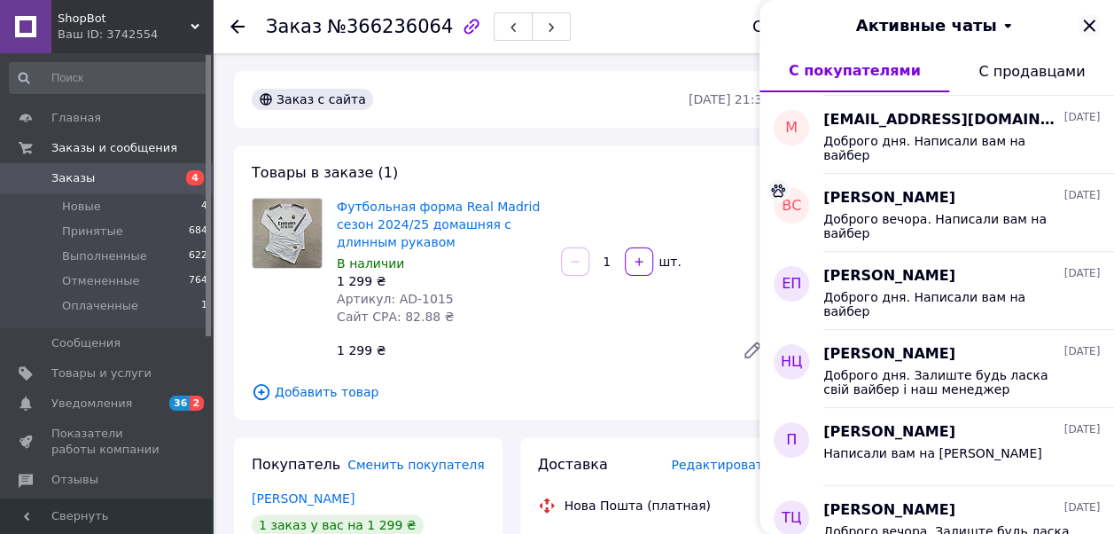
drag, startPoint x: 1095, startPoint y: 25, endPoint x: 1079, endPoint y: 23, distance: 16.1
click at [1093, 25] on icon "Закрыть" at bounding box center [1089, 25] width 21 height 21
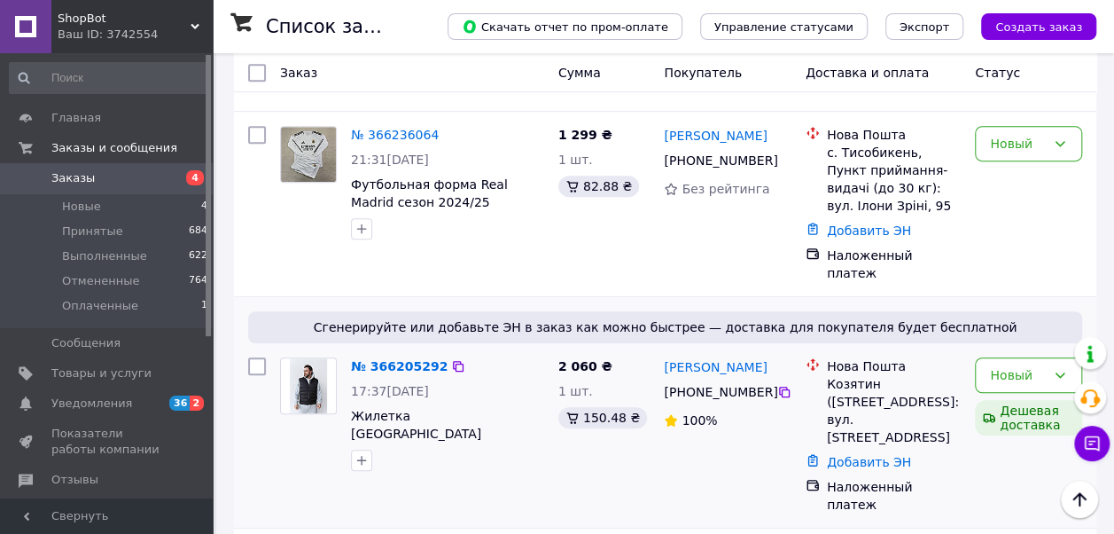
scroll to position [443, 0]
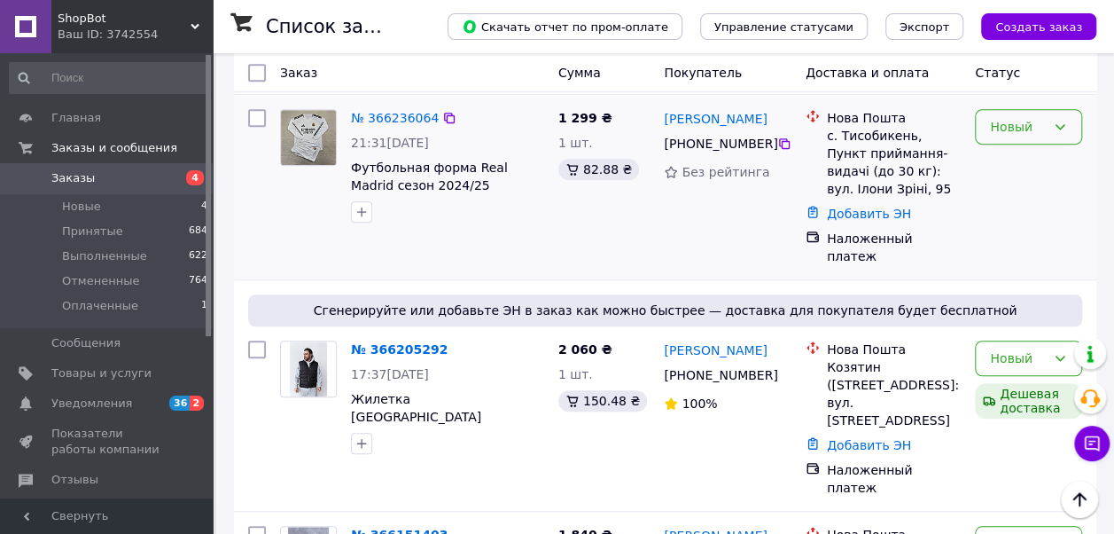
click at [1057, 120] on icon at bounding box center [1060, 127] width 14 height 14
click at [1009, 152] on li "Принят" at bounding box center [1029, 147] width 106 height 32
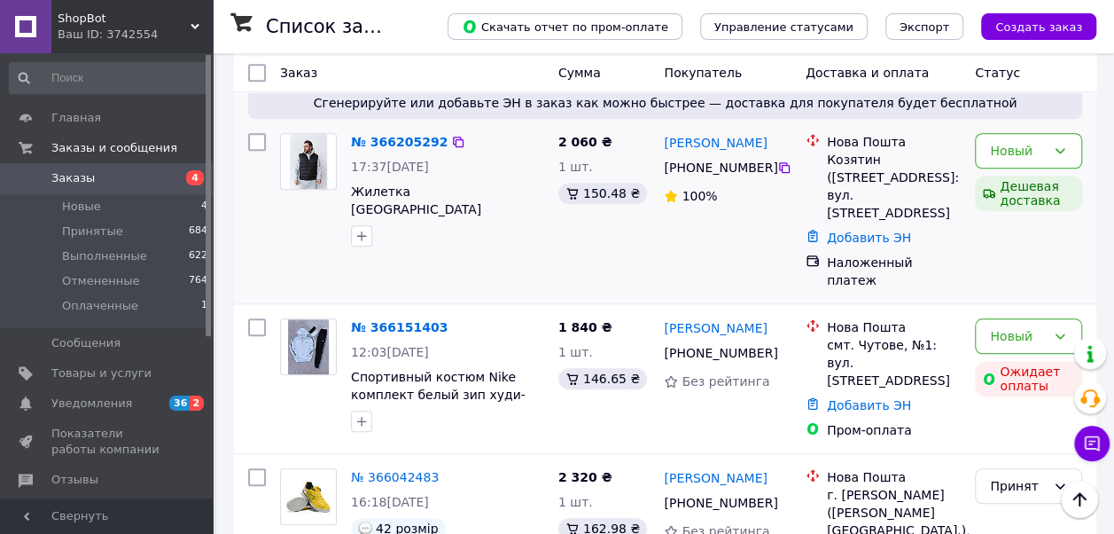
scroll to position [709, 0]
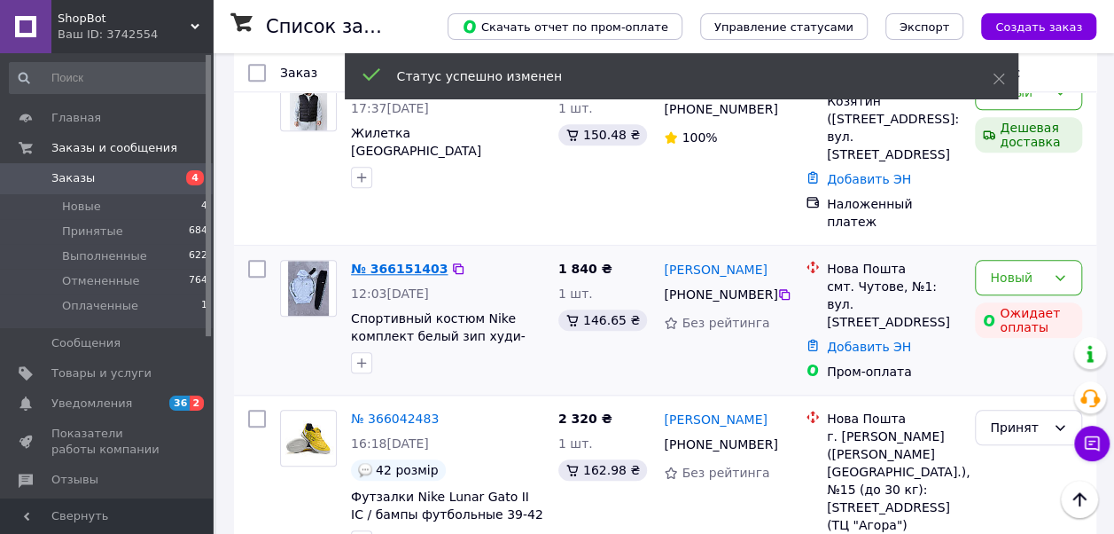
click at [401, 262] on link "№ 366151403" at bounding box center [399, 269] width 97 height 14
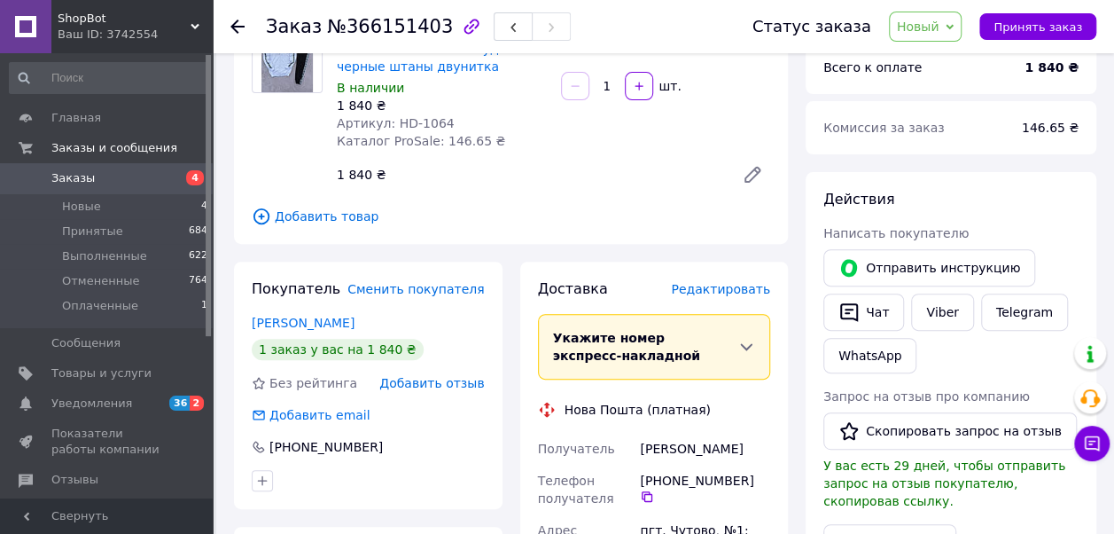
scroll to position [177, 0]
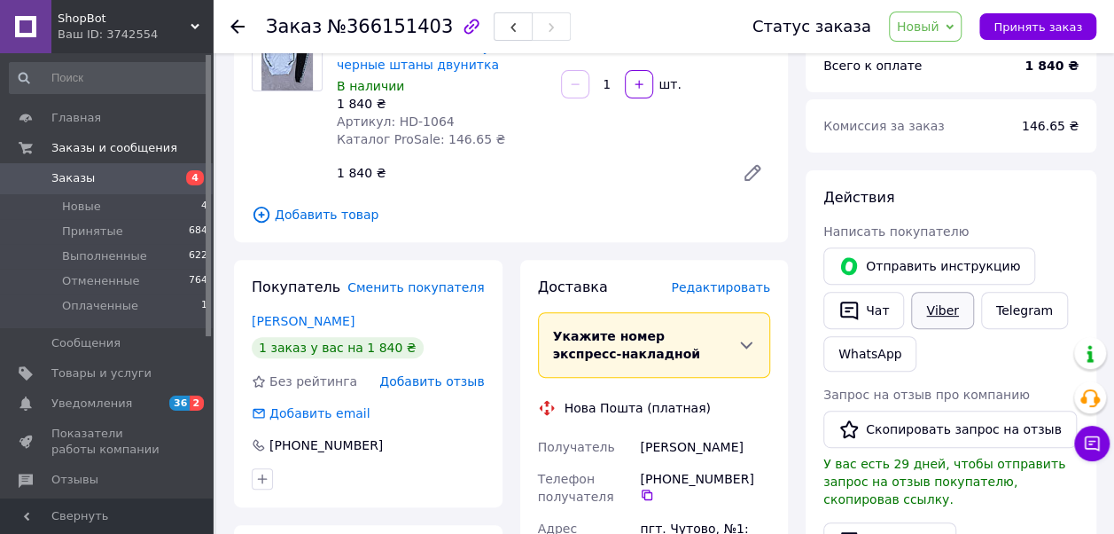
click at [926, 309] on link "Viber" at bounding box center [942, 310] width 62 height 37
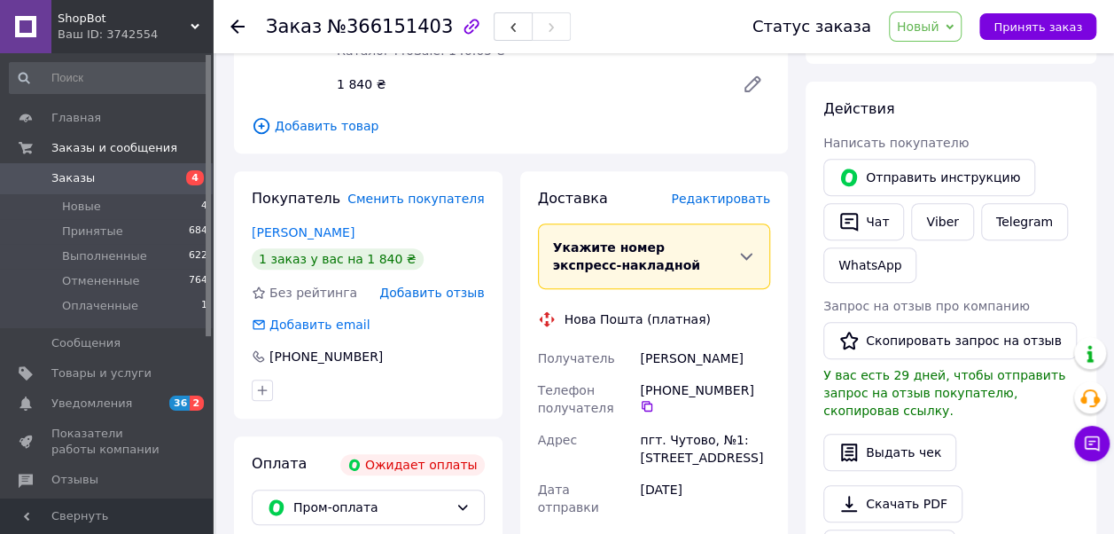
scroll to position [0, 0]
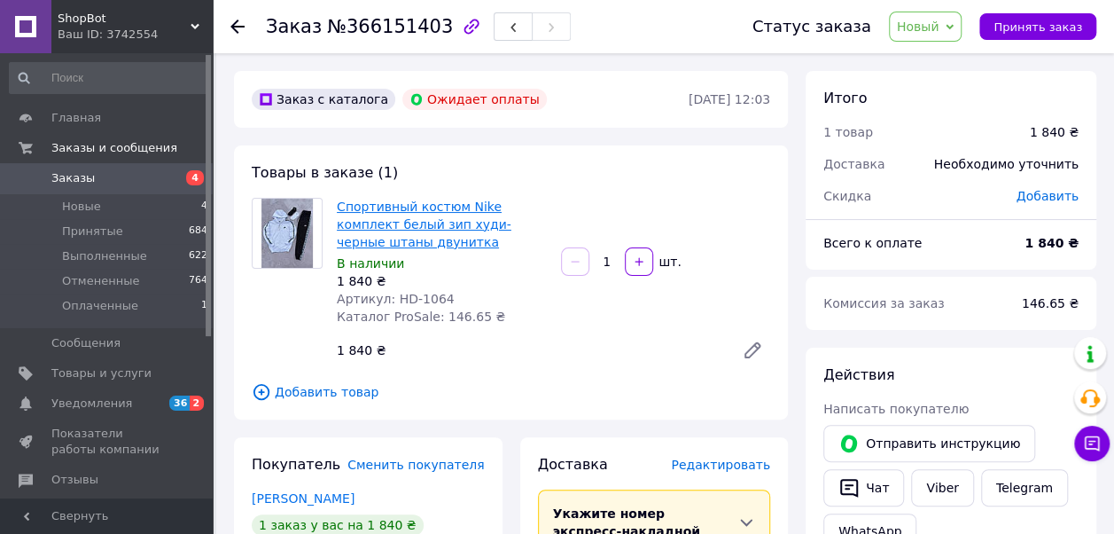
click at [426, 206] on link "Спортивный костюм Nike комплект белый зип худи-черные штаны двунитка" at bounding box center [424, 224] width 175 height 50
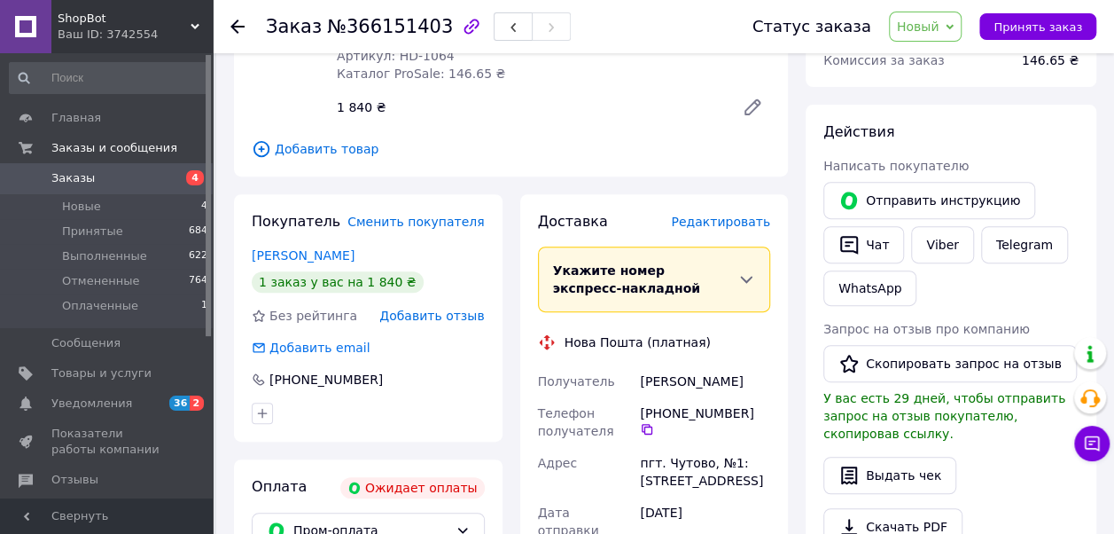
scroll to position [355, 0]
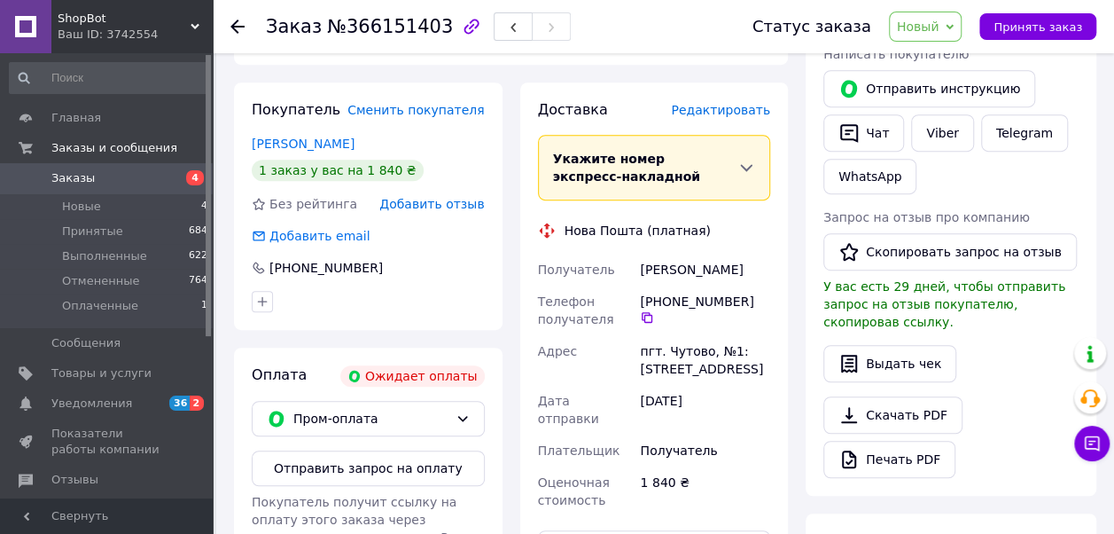
drag, startPoint x: 668, startPoint y: 270, endPoint x: 735, endPoint y: 275, distance: 66.6
click at [735, 275] on div "[PERSON_NAME]" at bounding box center [705, 270] width 137 height 32
copy div "[PERSON_NAME]"
click at [653, 312] on icon at bounding box center [647, 317] width 11 height 11
drag, startPoint x: 638, startPoint y: 344, endPoint x: 730, endPoint y: 369, distance: 94.6
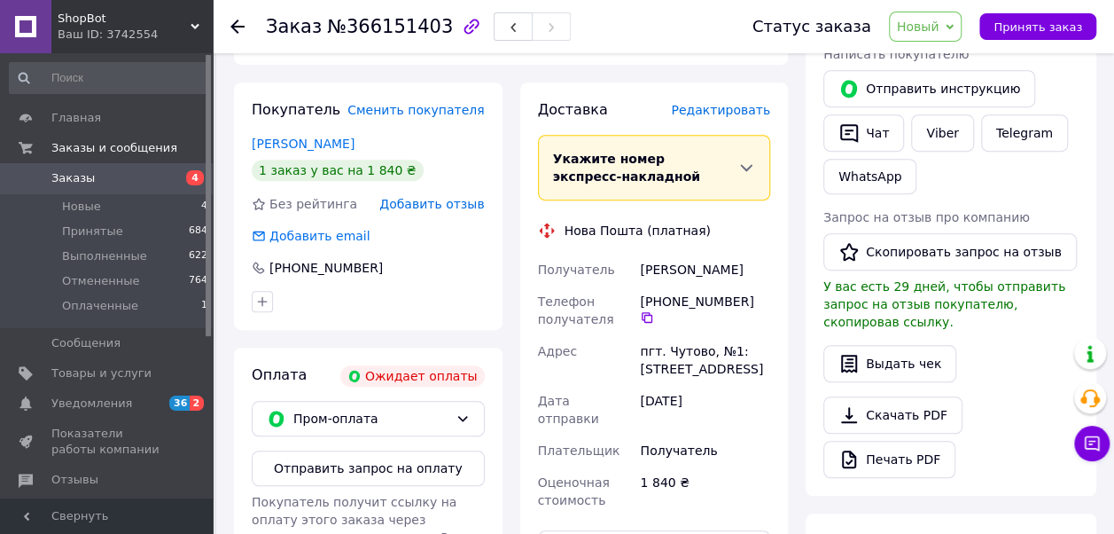
click at [730, 369] on div "пгт. Чутово, №1: [STREET_ADDRESS]" at bounding box center [705, 360] width 137 height 50
copy div "пгт. Чутово, №1: [STREET_ADDRESS]"
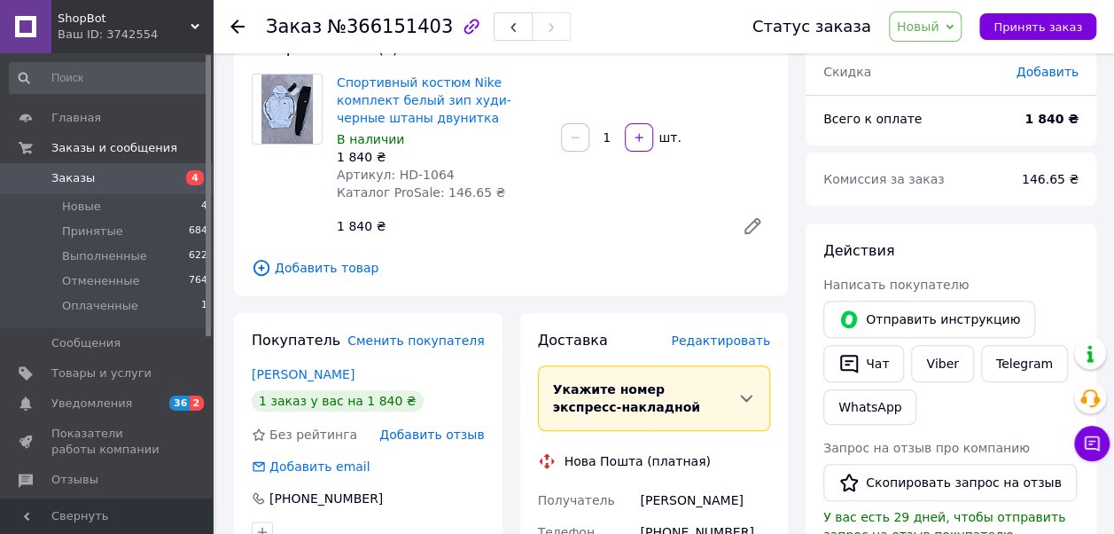
scroll to position [89, 0]
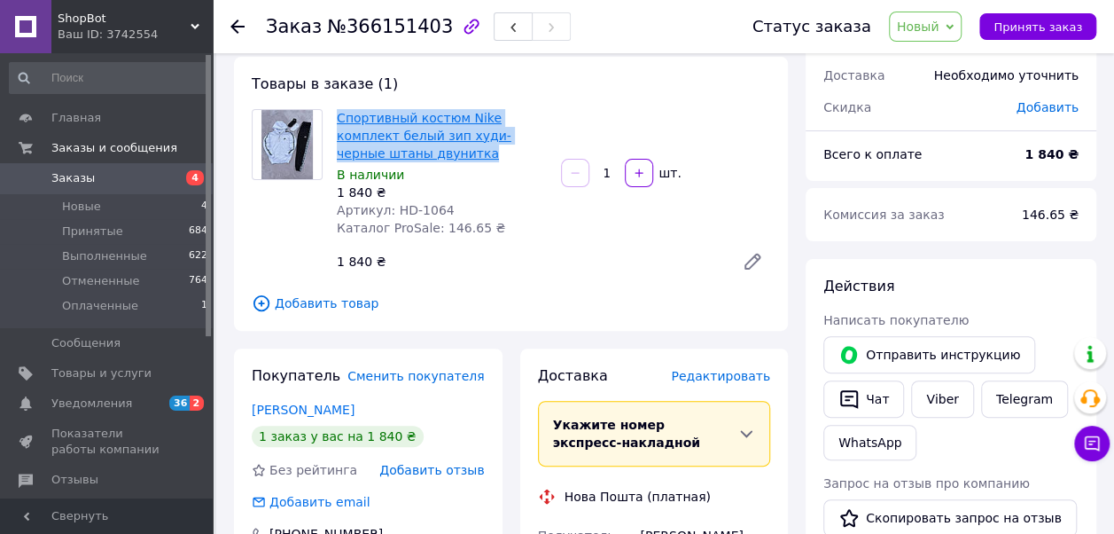
drag, startPoint x: 415, startPoint y: 158, endPoint x: 338, endPoint y: 117, distance: 87.3
click at [338, 117] on span "Спортивный костюм Nike комплект белый зип худи-черные штаны двунитка" at bounding box center [442, 135] width 210 height 53
copy link "Спортивный костюм Nike комплект белый зип худи-черные штаны двунитка"
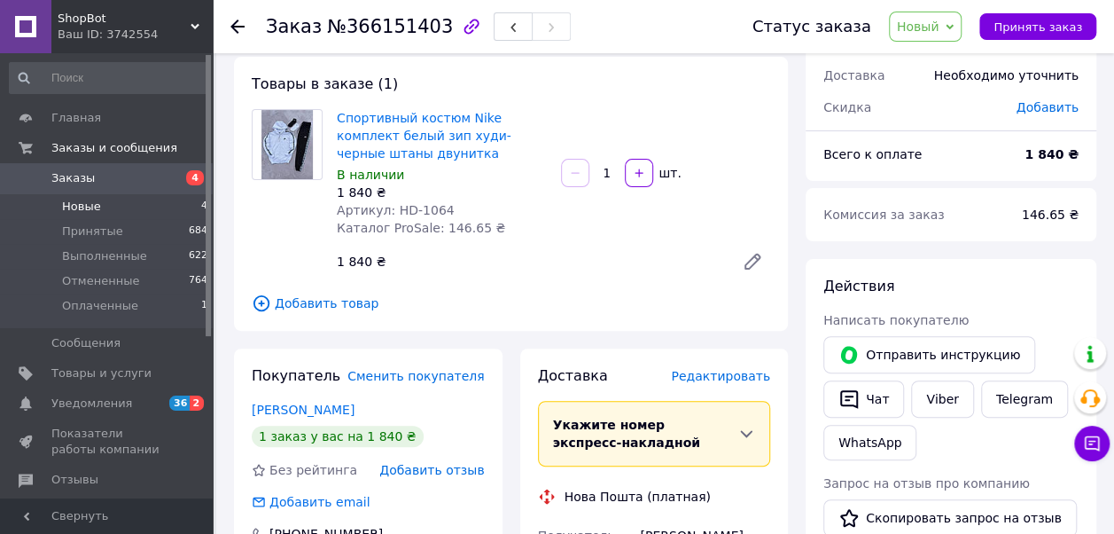
click at [103, 203] on li "Новые 4" at bounding box center [109, 206] width 218 height 25
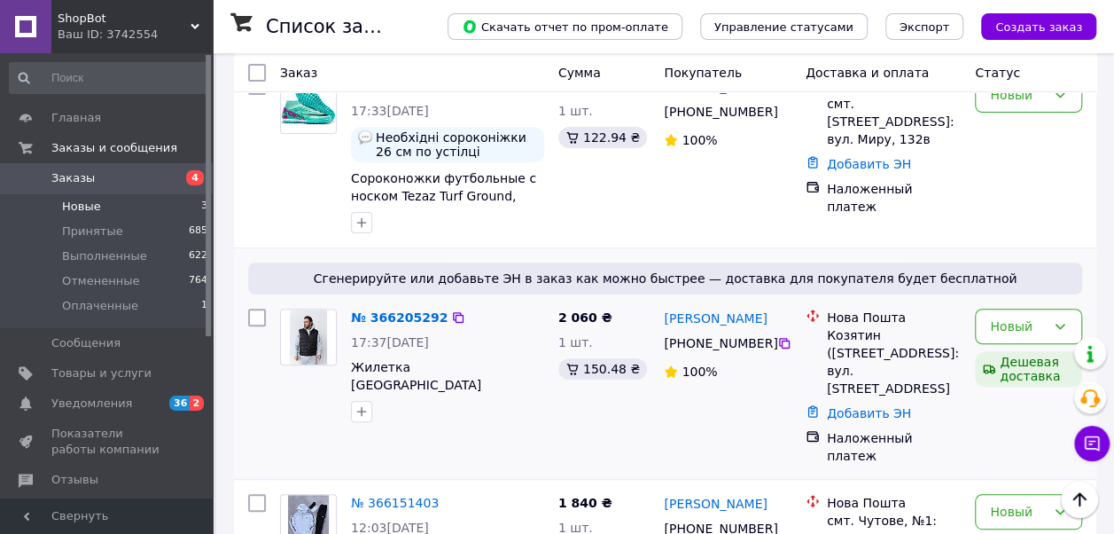
scroll to position [250, 0]
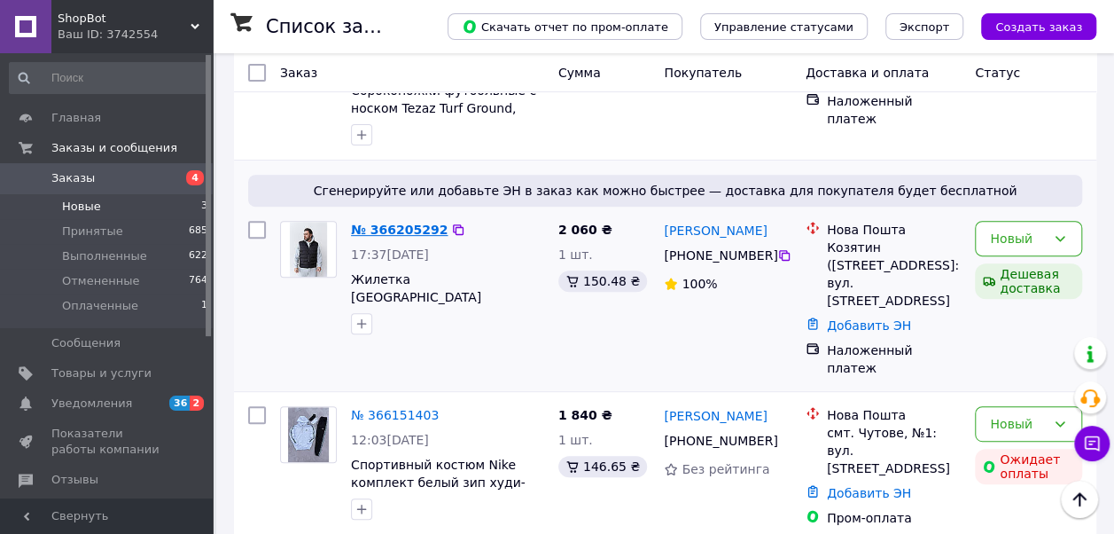
click at [387, 230] on link "№ 366205292" at bounding box center [399, 230] width 97 height 14
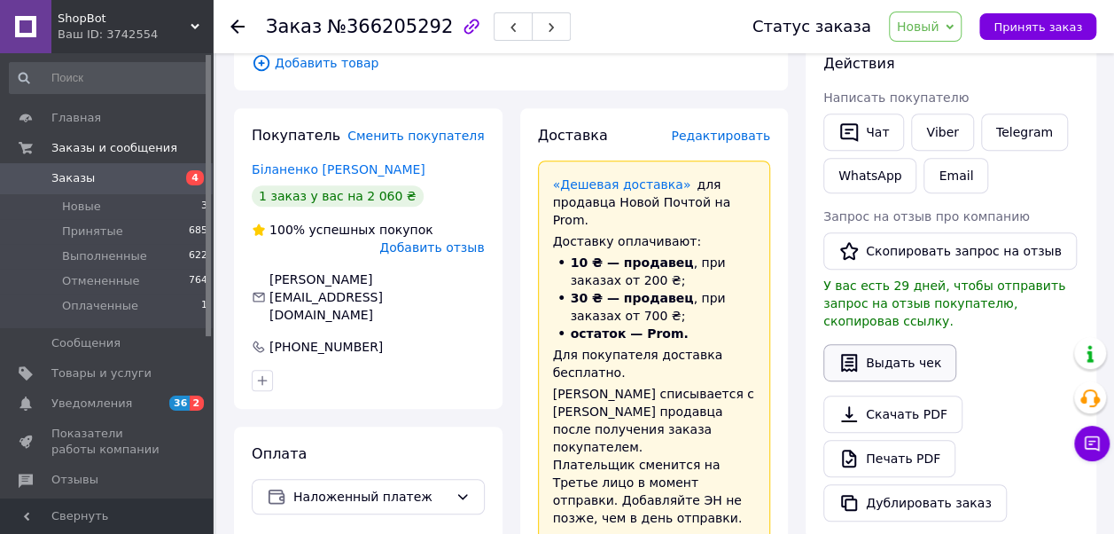
scroll to position [355, 0]
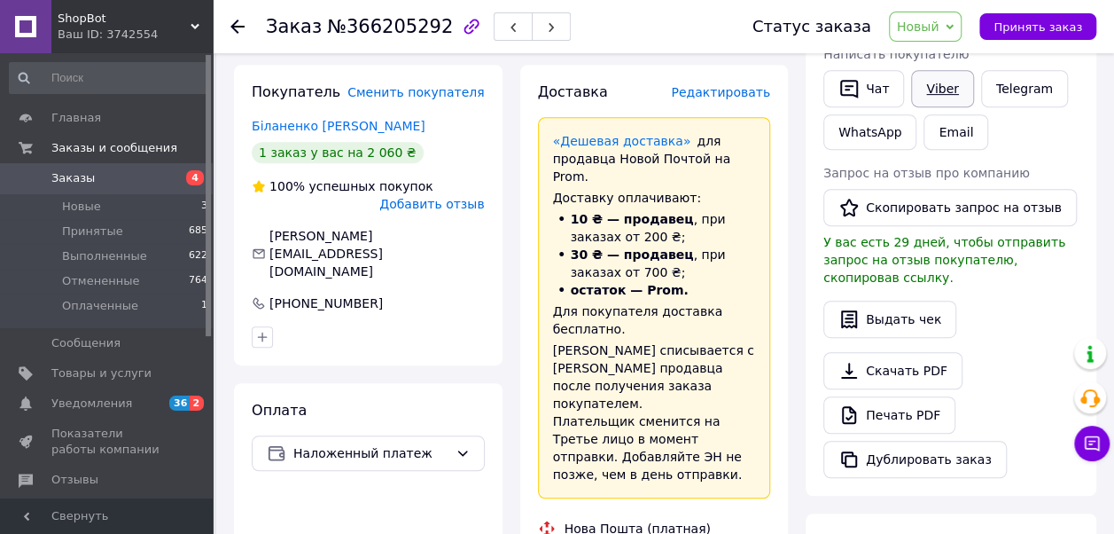
click at [931, 88] on link "Viber" at bounding box center [942, 88] width 62 height 37
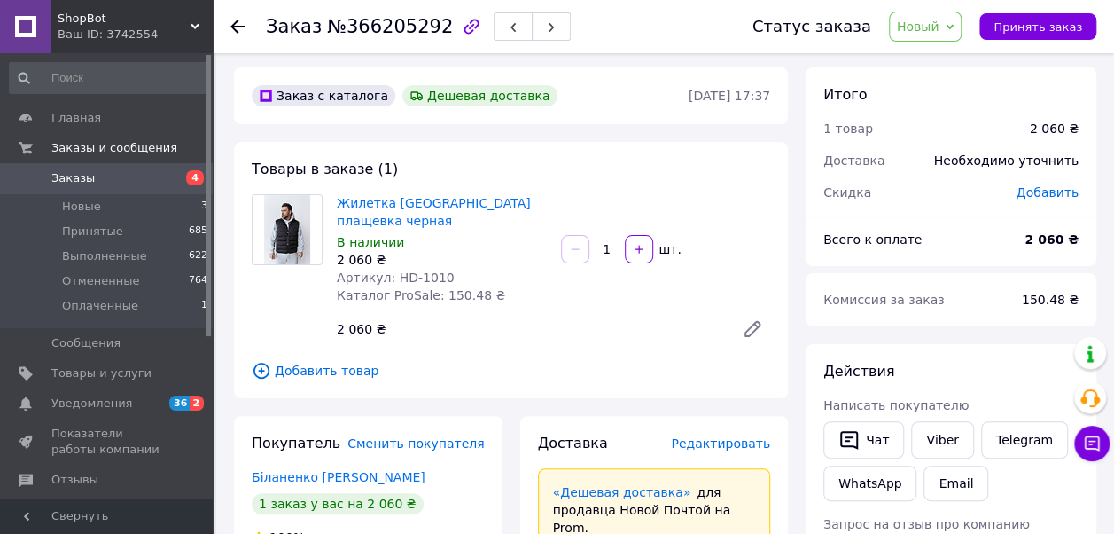
scroll to position [0, 0]
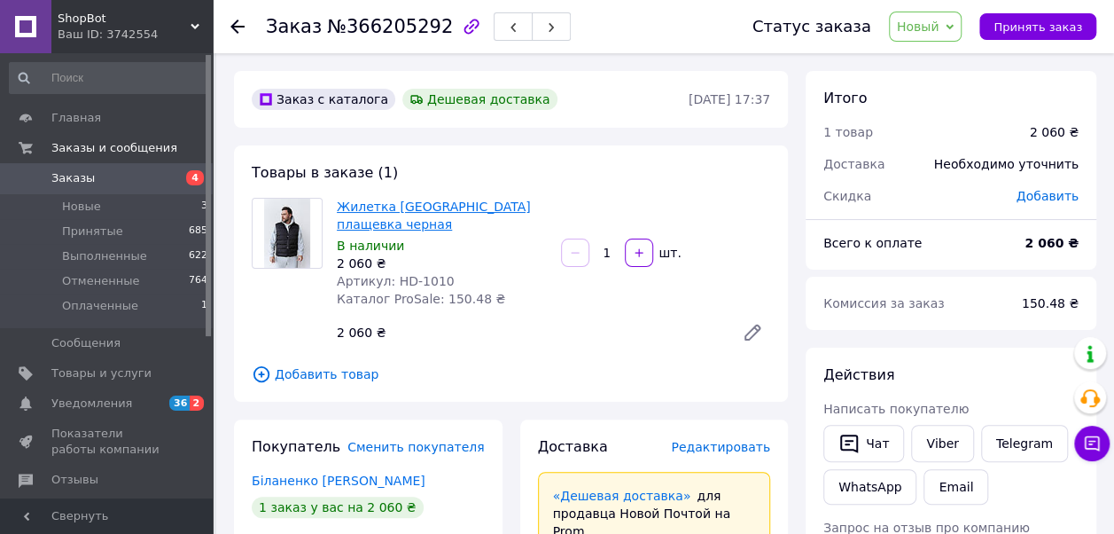
click at [444, 204] on link "Жилетка [GEOGRAPHIC_DATA] плащевка черная" at bounding box center [434, 215] width 194 height 32
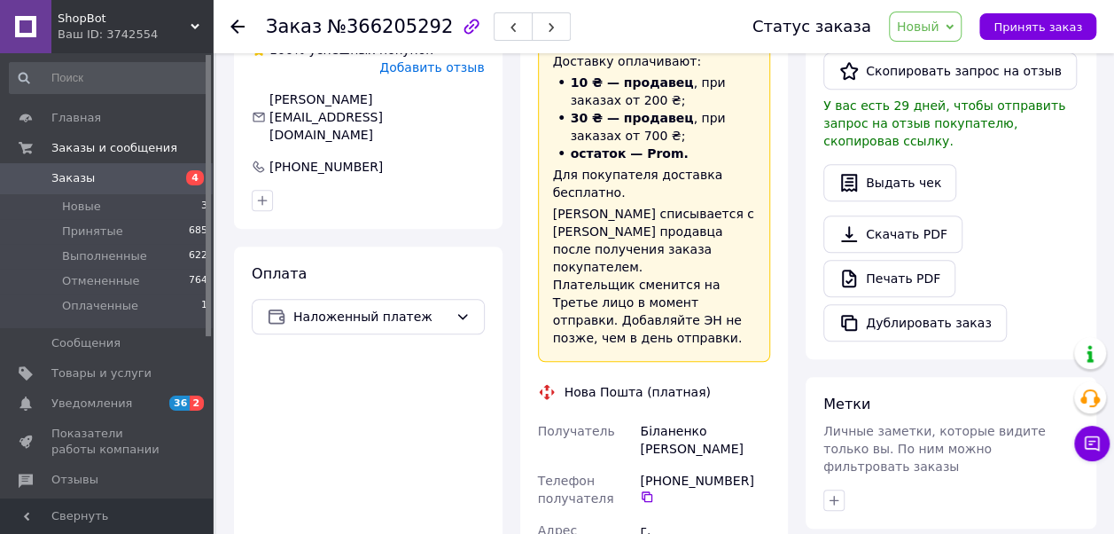
scroll to position [532, 0]
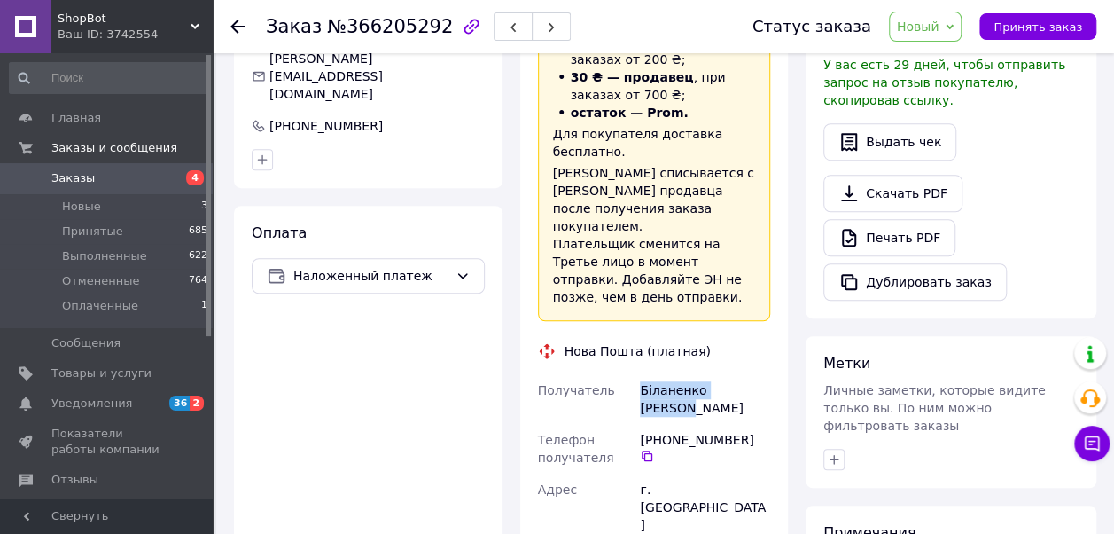
drag, startPoint x: 637, startPoint y: 355, endPoint x: 751, endPoint y: 358, distance: 114.4
click at [751, 374] on div "Біланенко [PERSON_NAME]" at bounding box center [705, 399] width 137 height 50
copy div "Біланенко [PERSON_NAME]"
drag, startPoint x: 757, startPoint y: 388, endPoint x: 475, endPoint y: 473, distance: 294.5
click at [654, 449] on icon at bounding box center [647, 456] width 14 height 14
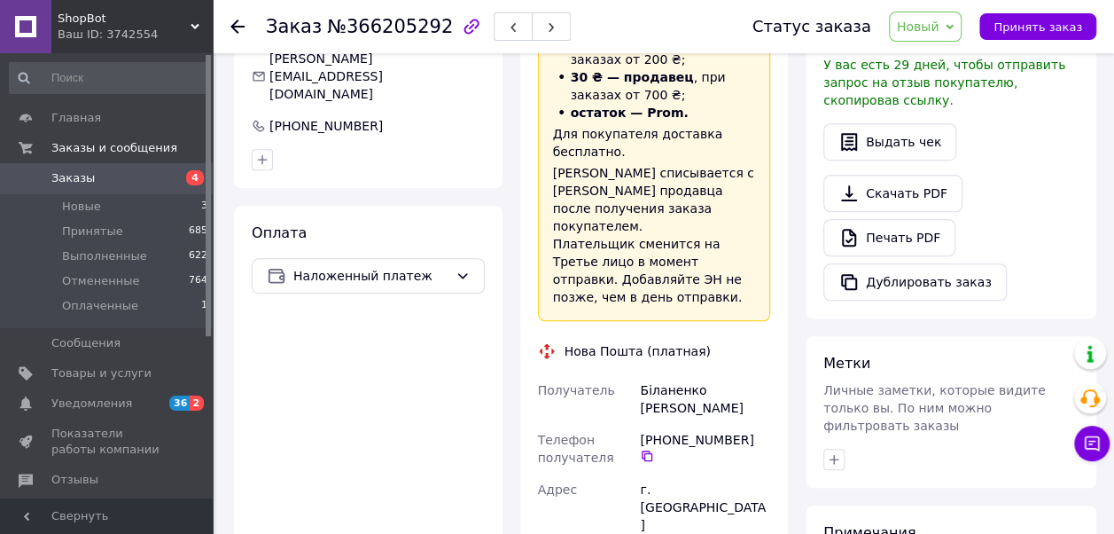
drag, startPoint x: 637, startPoint y: 434, endPoint x: 743, endPoint y: 482, distance: 116.7
click at [743, 482] on div "г. [GEOGRAPHIC_DATA] ([STREET_ADDRESS][PERSON_NAME]: [STREET_ADDRESS]" at bounding box center [705, 533] width 137 height 121
copy div "г. [GEOGRAPHIC_DATA] ([STREET_ADDRESS][PERSON_NAME]: [STREET_ADDRESS]"
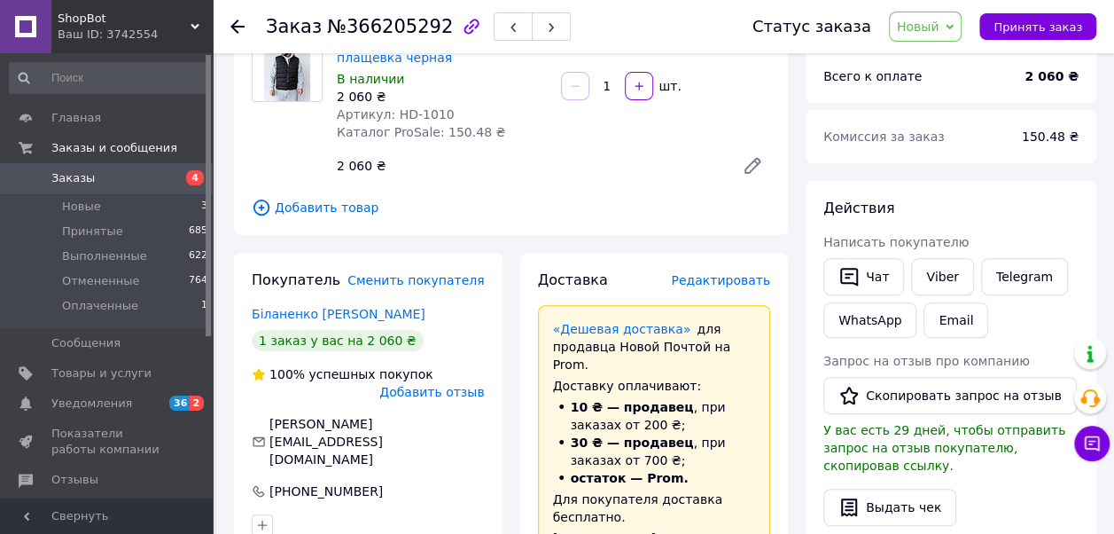
scroll to position [0, 0]
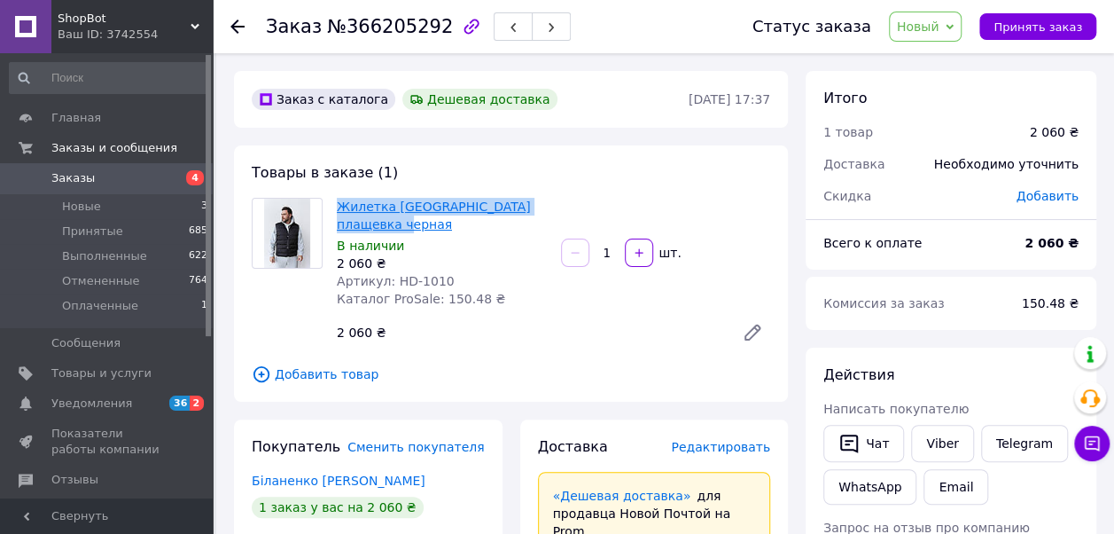
drag, startPoint x: 389, startPoint y: 225, endPoint x: 337, endPoint y: 210, distance: 54.4
click at [337, 210] on span "Жилетка [GEOGRAPHIC_DATA] плащевка черная" at bounding box center [442, 215] width 210 height 35
copy link "Жилетка [GEOGRAPHIC_DATA] плащевка черная"
click at [123, 172] on span "Заказы" at bounding box center [107, 178] width 113 height 16
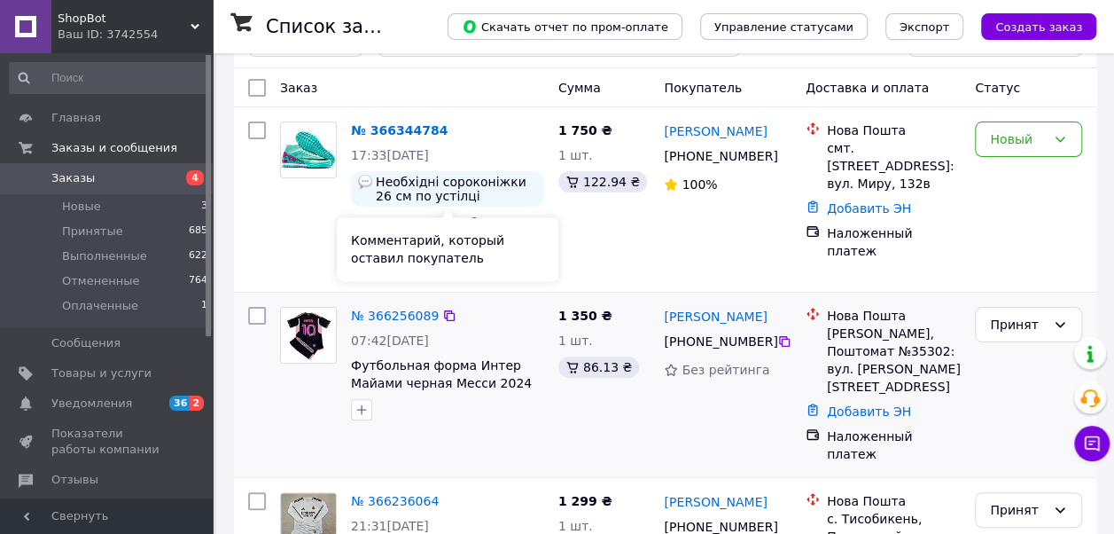
scroll to position [89, 0]
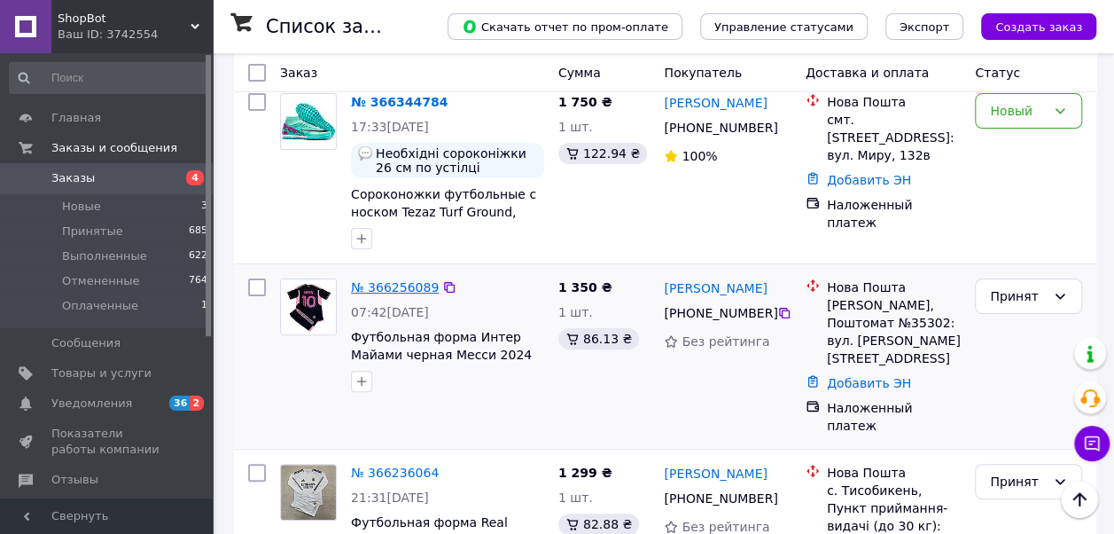
click at [403, 287] on link "№ 366256089" at bounding box center [395, 287] width 88 height 14
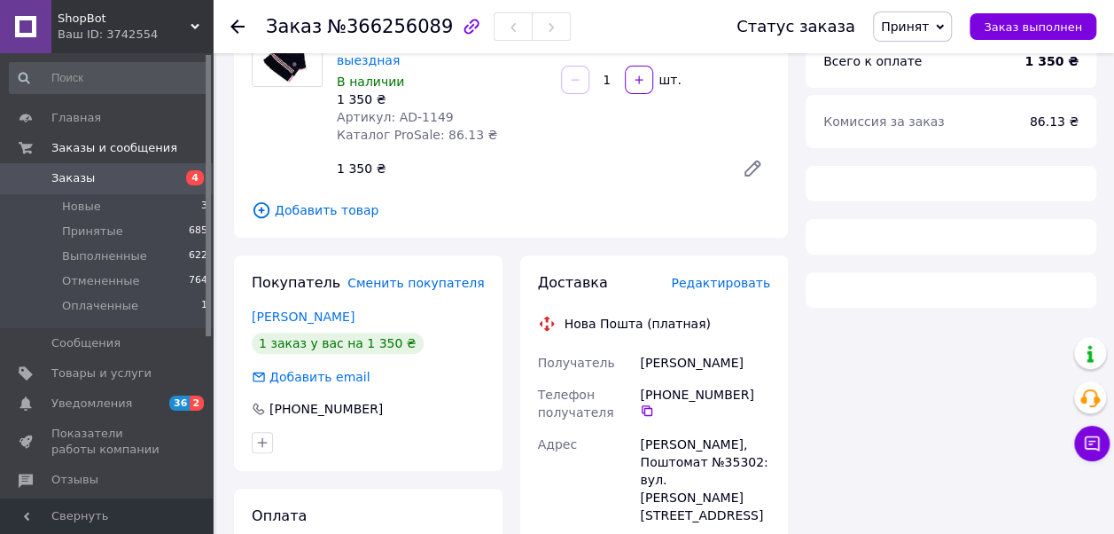
scroll to position [266, 0]
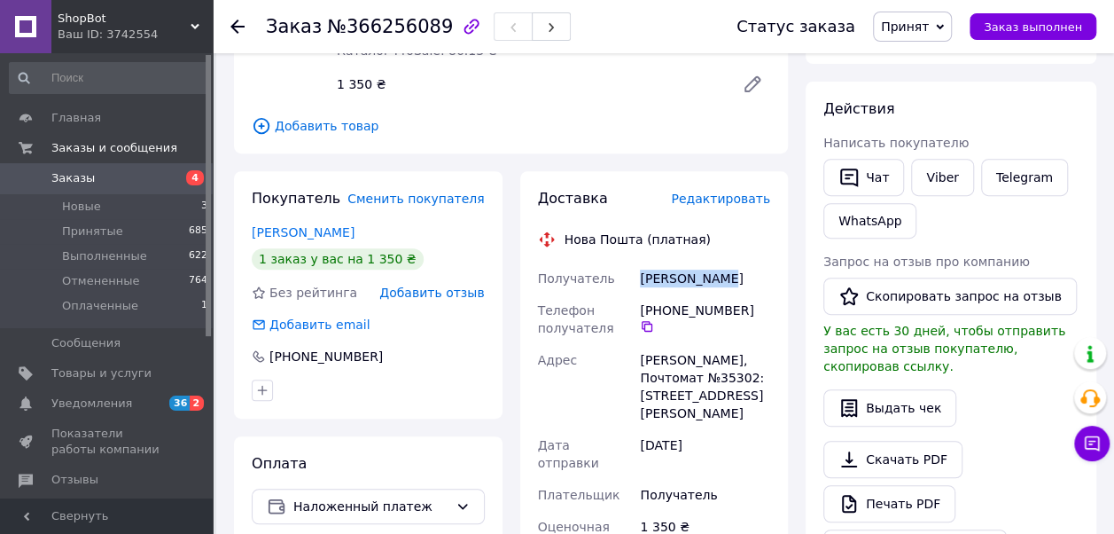
drag, startPoint x: 638, startPoint y: 259, endPoint x: 720, endPoint y: 255, distance: 81.6
click at [720, 262] on div "[PERSON_NAME]" at bounding box center [705, 278] width 137 height 32
copy div "[PERSON_NAME]"
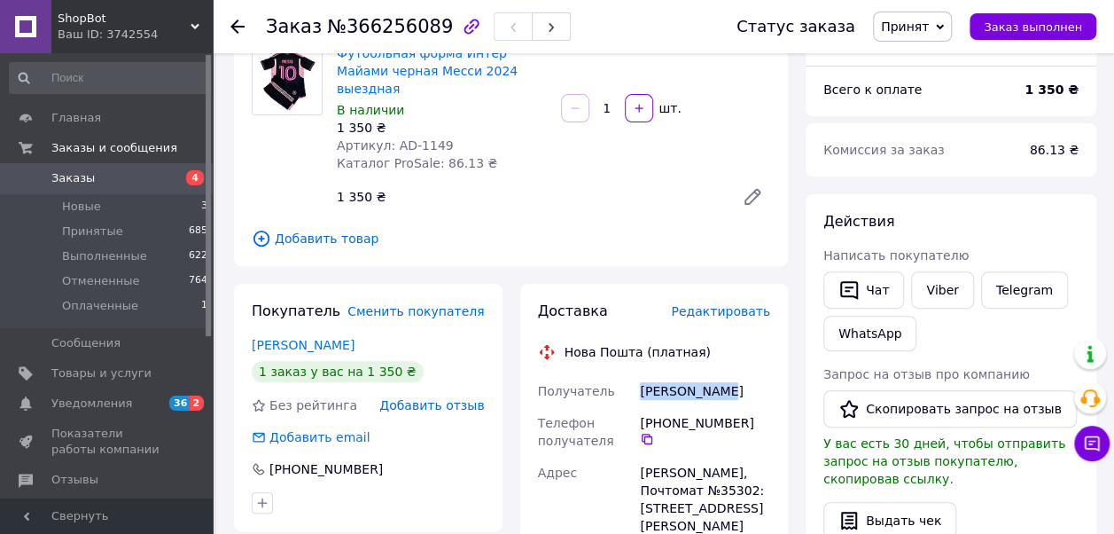
scroll to position [177, 0]
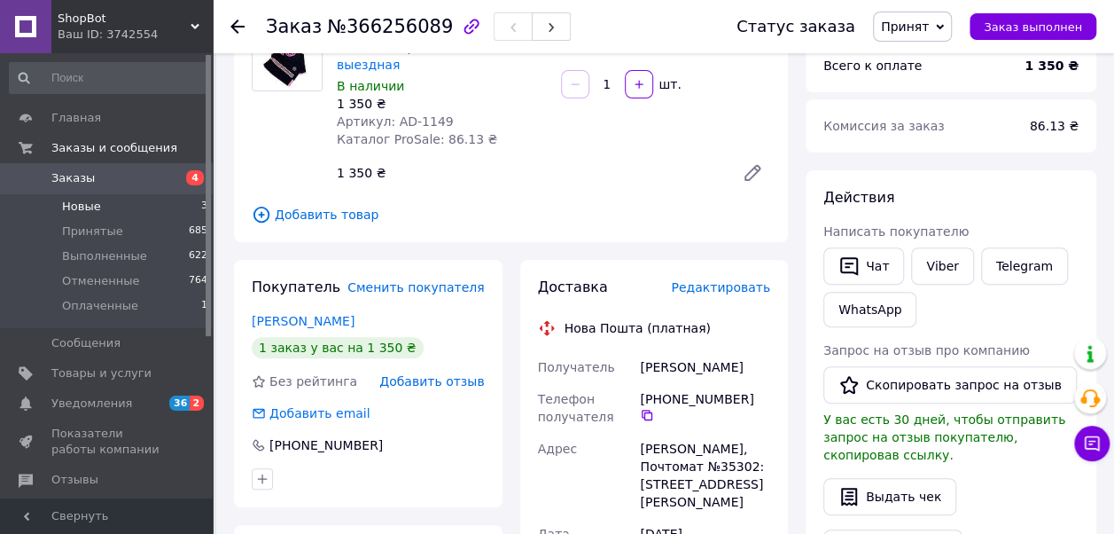
click at [101, 207] on li "Новые 3" at bounding box center [109, 206] width 218 height 25
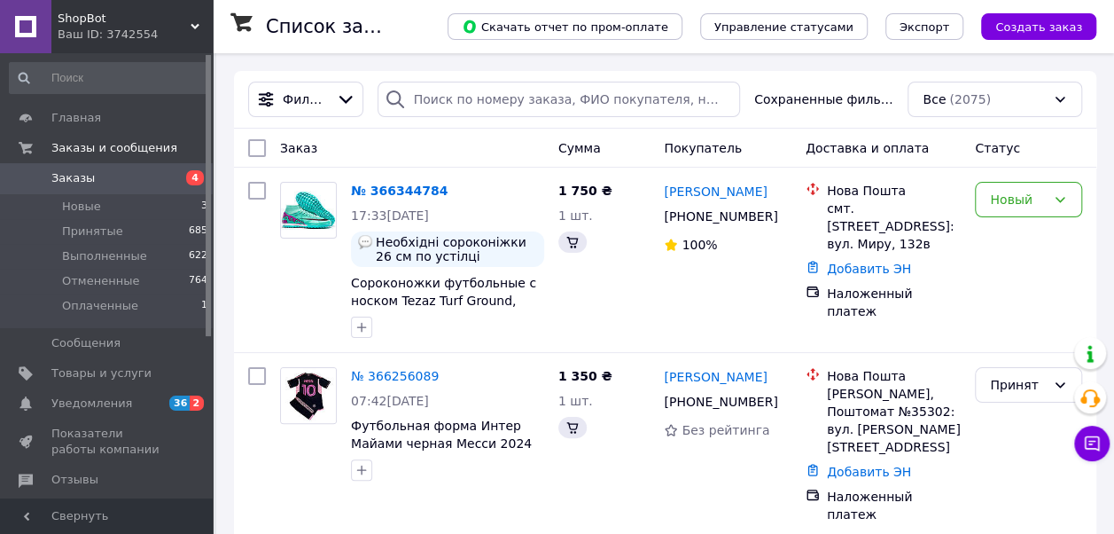
click at [106, 170] on span "Заказы" at bounding box center [107, 178] width 113 height 16
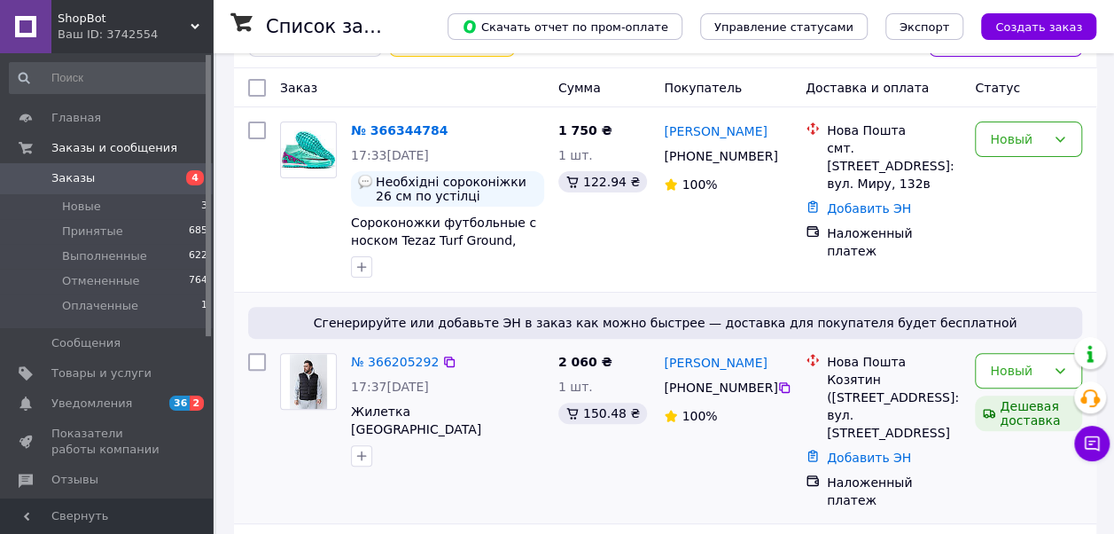
scroll to position [250, 0]
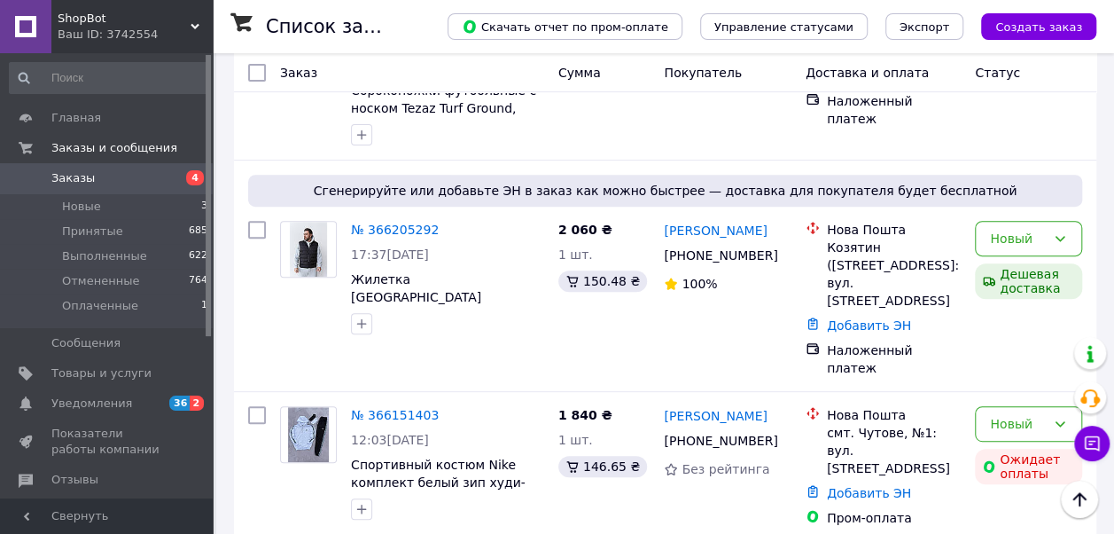
click at [103, 179] on span "Заказы" at bounding box center [107, 178] width 113 height 16
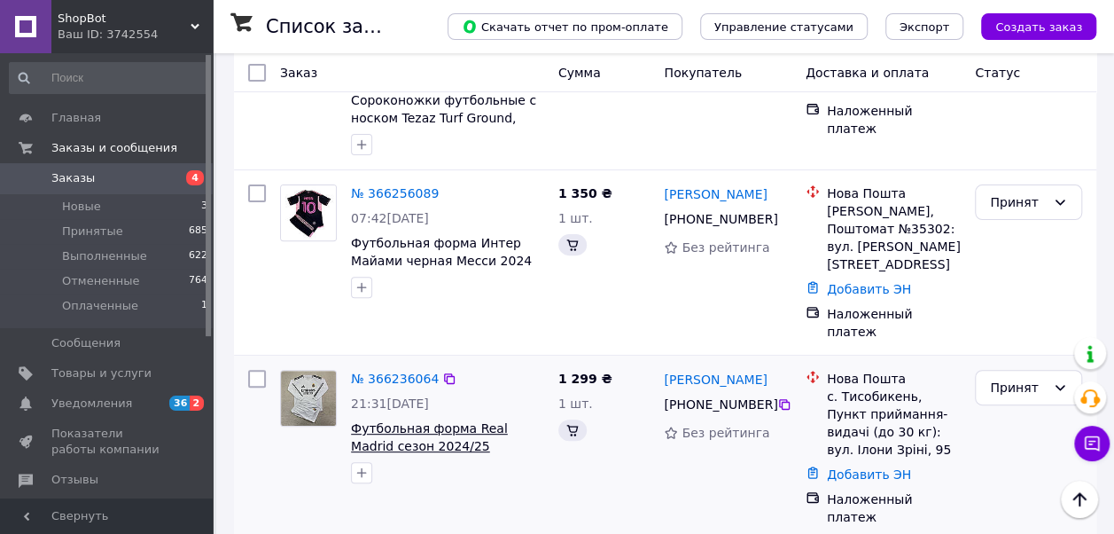
scroll to position [266, 0]
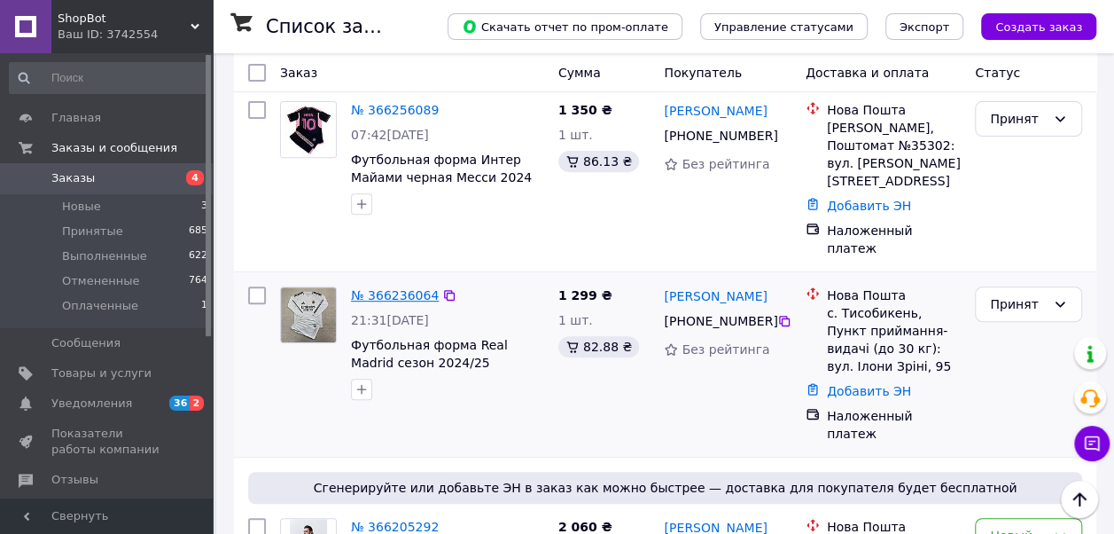
click at [410, 288] on link "№ 366236064" at bounding box center [395, 295] width 88 height 14
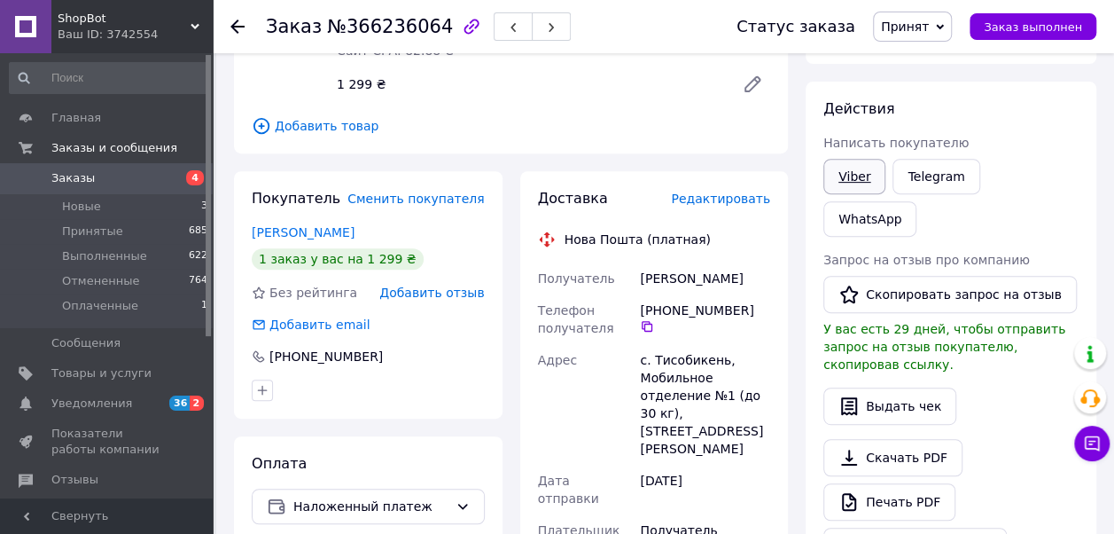
click at [863, 181] on link "Viber" at bounding box center [855, 176] width 62 height 35
